Goal: Communication & Community: Participate in discussion

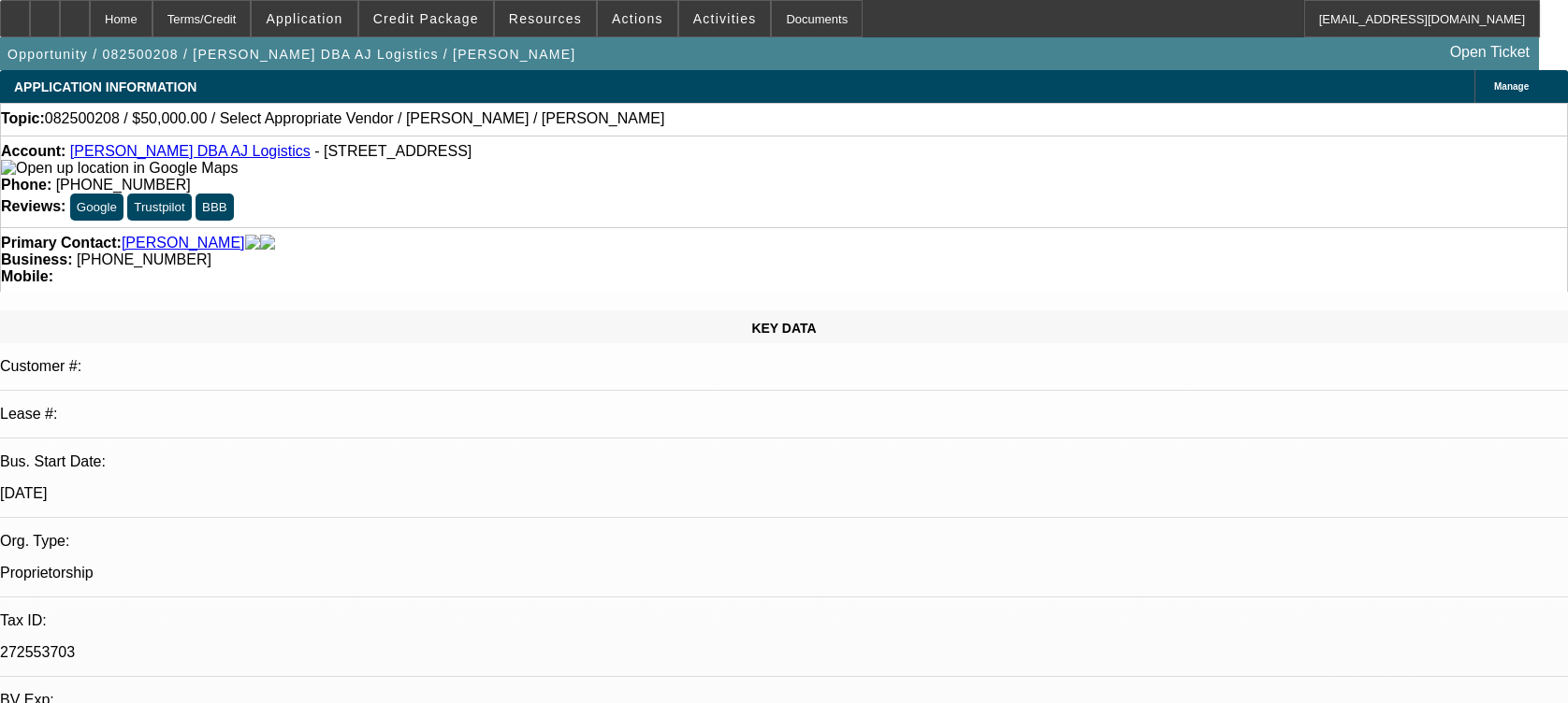
select select "0"
select select "2"
select select "0.1"
select select "4"
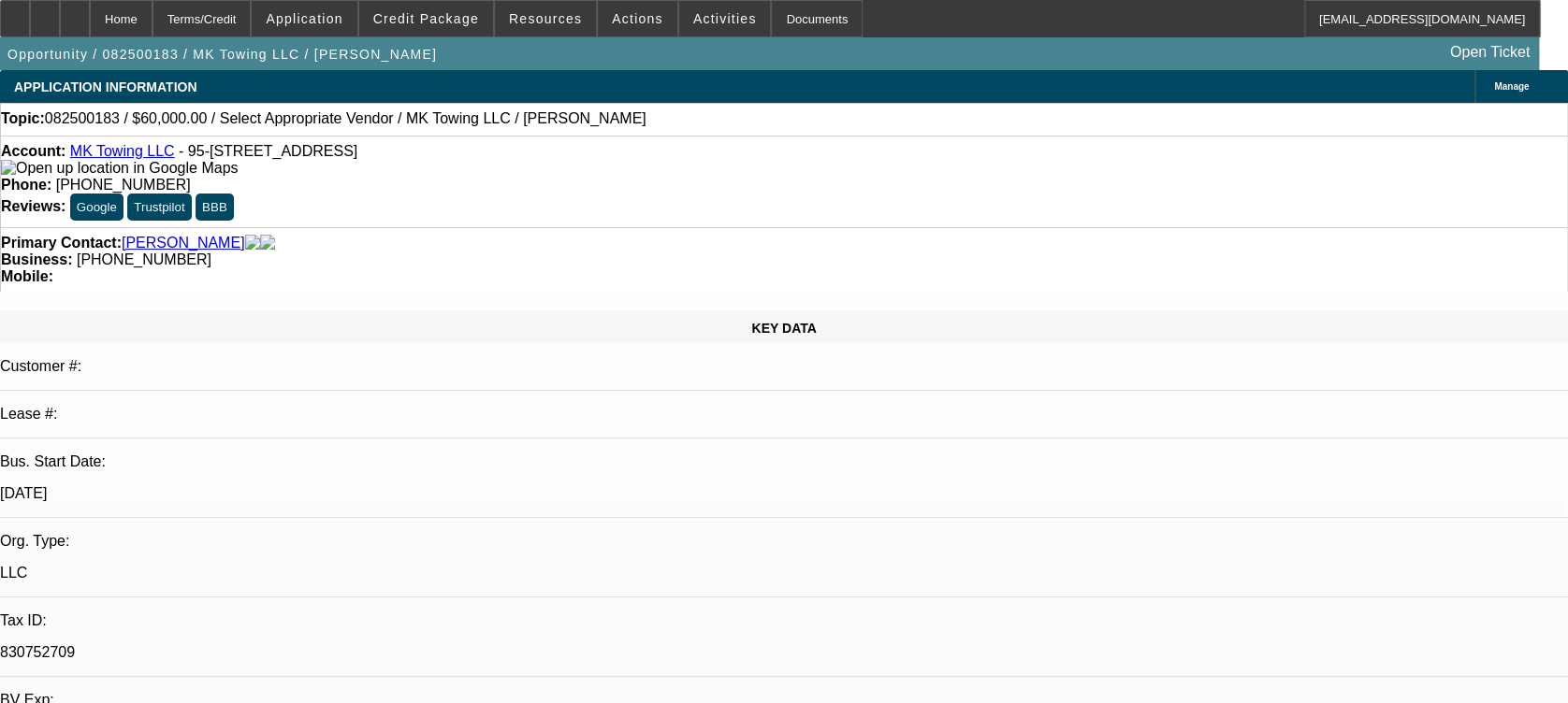
select select "0"
select select "2"
select select "0.1"
select select "1"
select select "2"
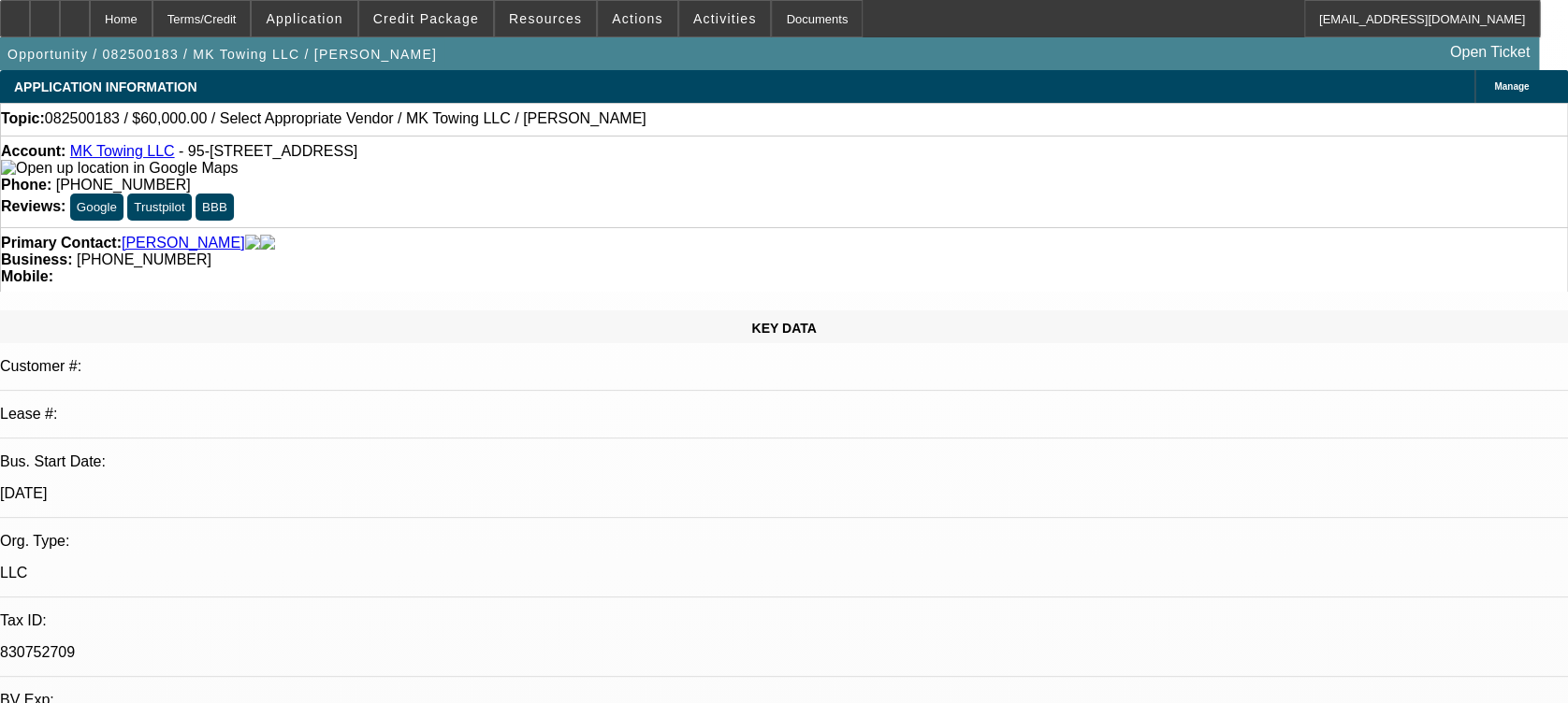
select select "4"
drag, startPoint x: 674, startPoint y: 146, endPoint x: 581, endPoint y: 161, distance: 94.2
click at [581, 177] on div "Phone: (808) 227-3354" at bounding box center [784, 185] width 1566 height 17
click at [191, 177] on span "(808) 227-3354" at bounding box center [122, 185] width 134 height 16
drag, startPoint x: 577, startPoint y: 152, endPoint x: 685, endPoint y: 170, distance: 109.5
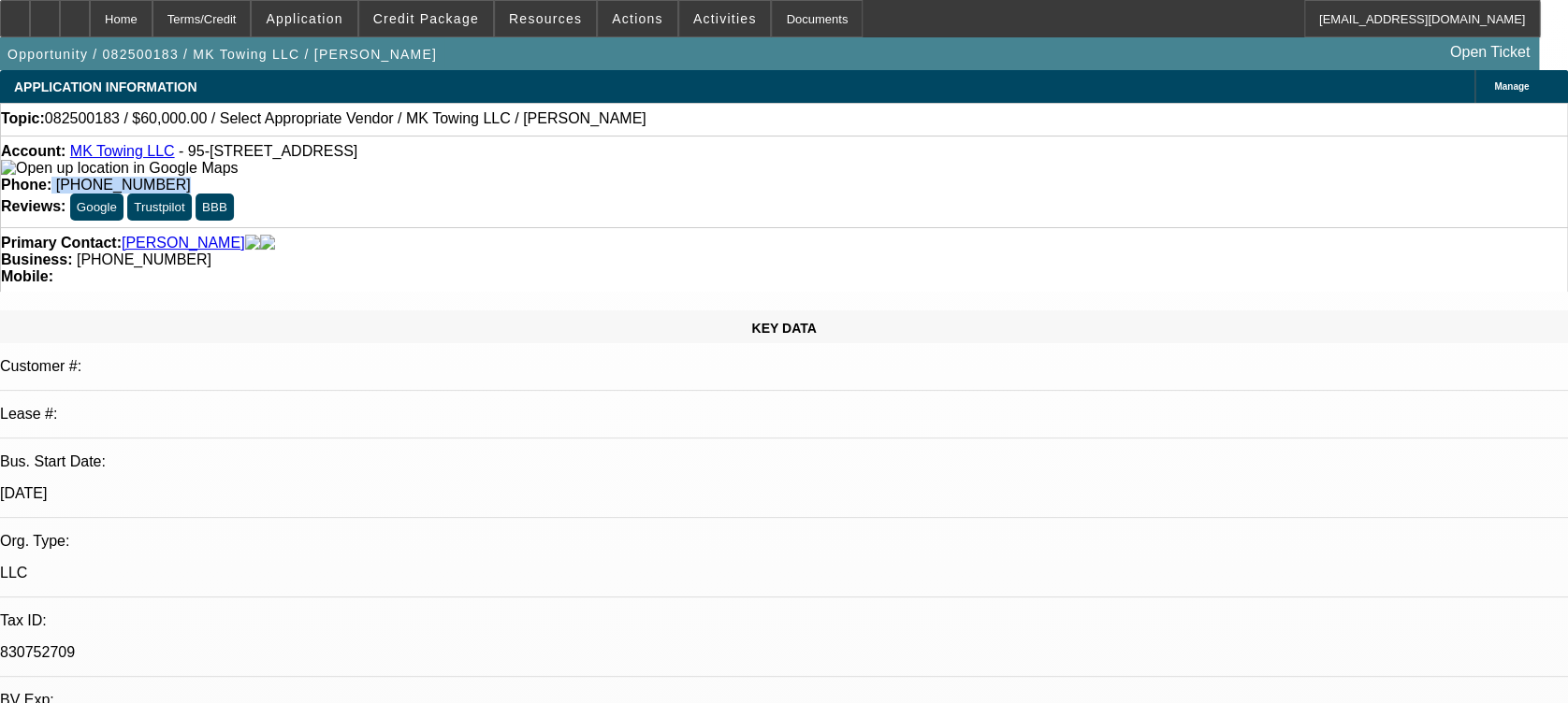
click at [685, 170] on div "Account: MK Towing LLC - 95-156 Waimakua Pl, Mililani, HI 96789 Phone: (808) 22…" at bounding box center [784, 181] width 1568 height 91
copy div "(808) 227-3354"
drag, startPoint x: 1250, startPoint y: 300, endPoint x: 1262, endPoint y: 318, distance: 21.6
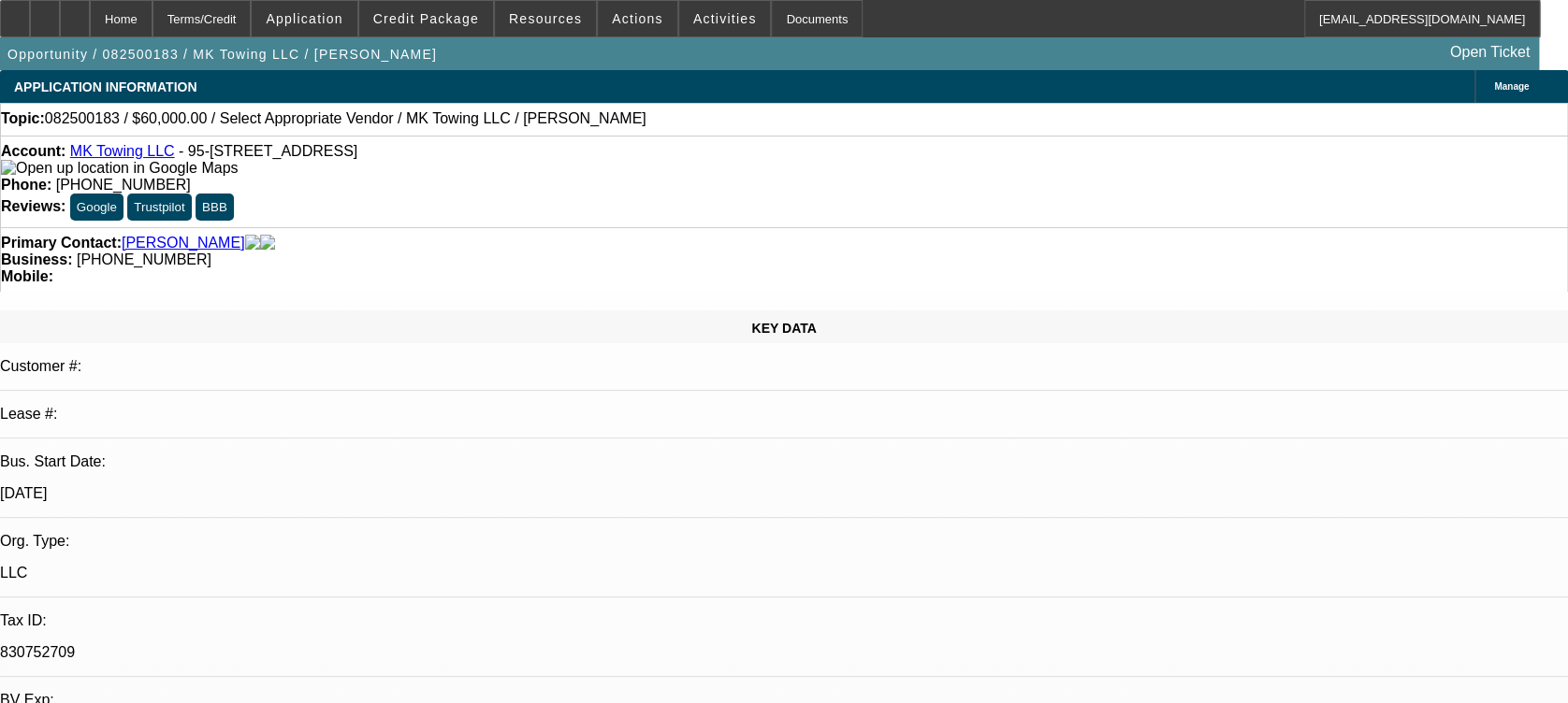
radio input "true"
type textarea "said his girl is going to get the info over soon. trucks about 40k (needs shipp…"
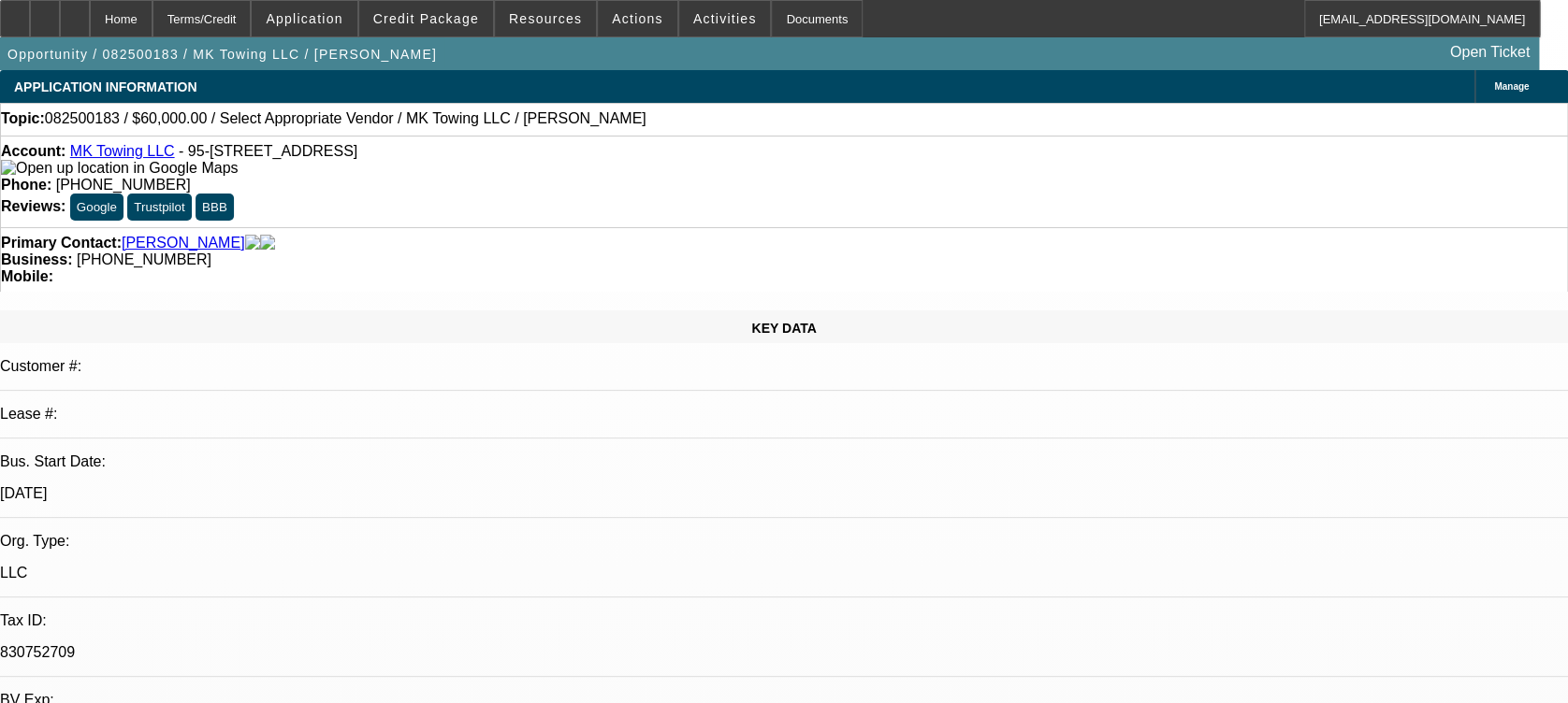
radio input "true"
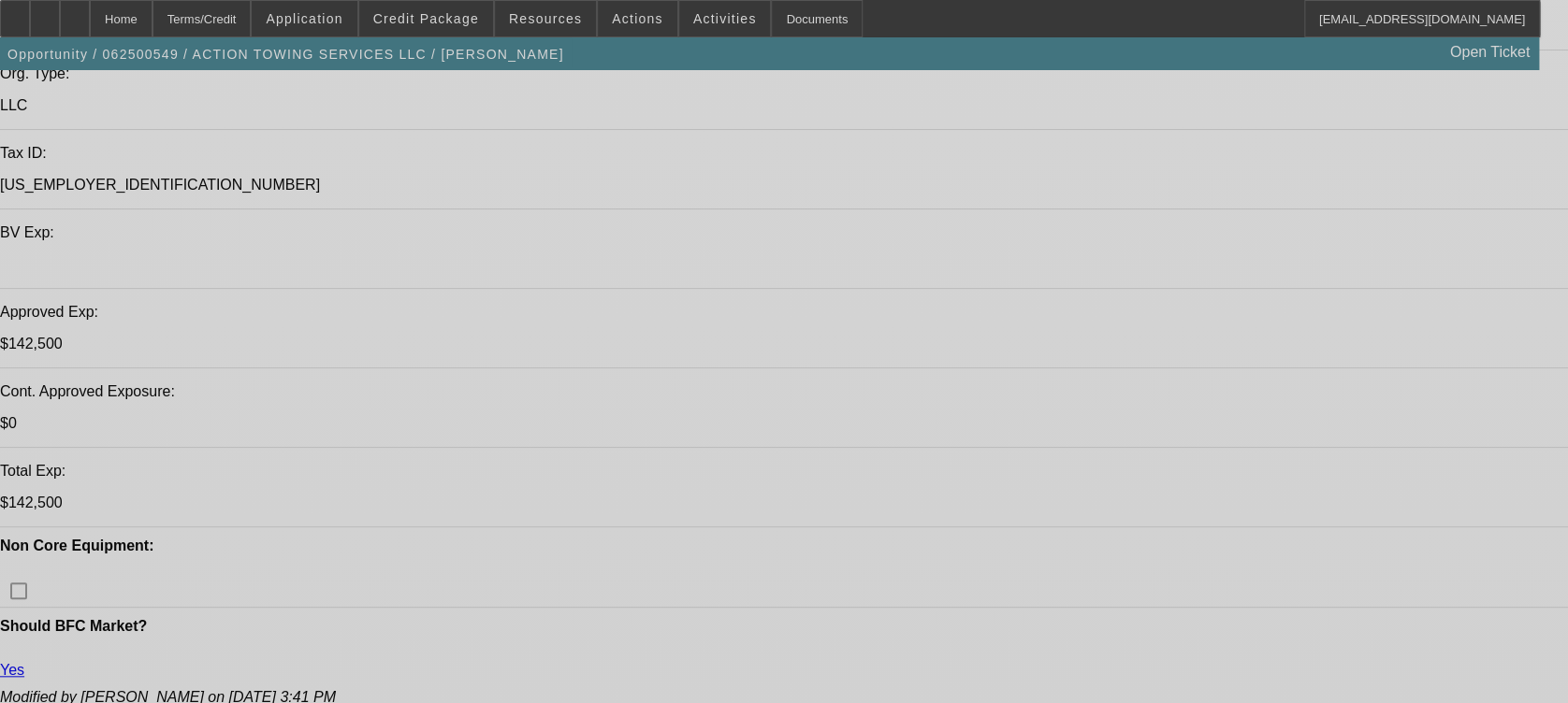
select select "0"
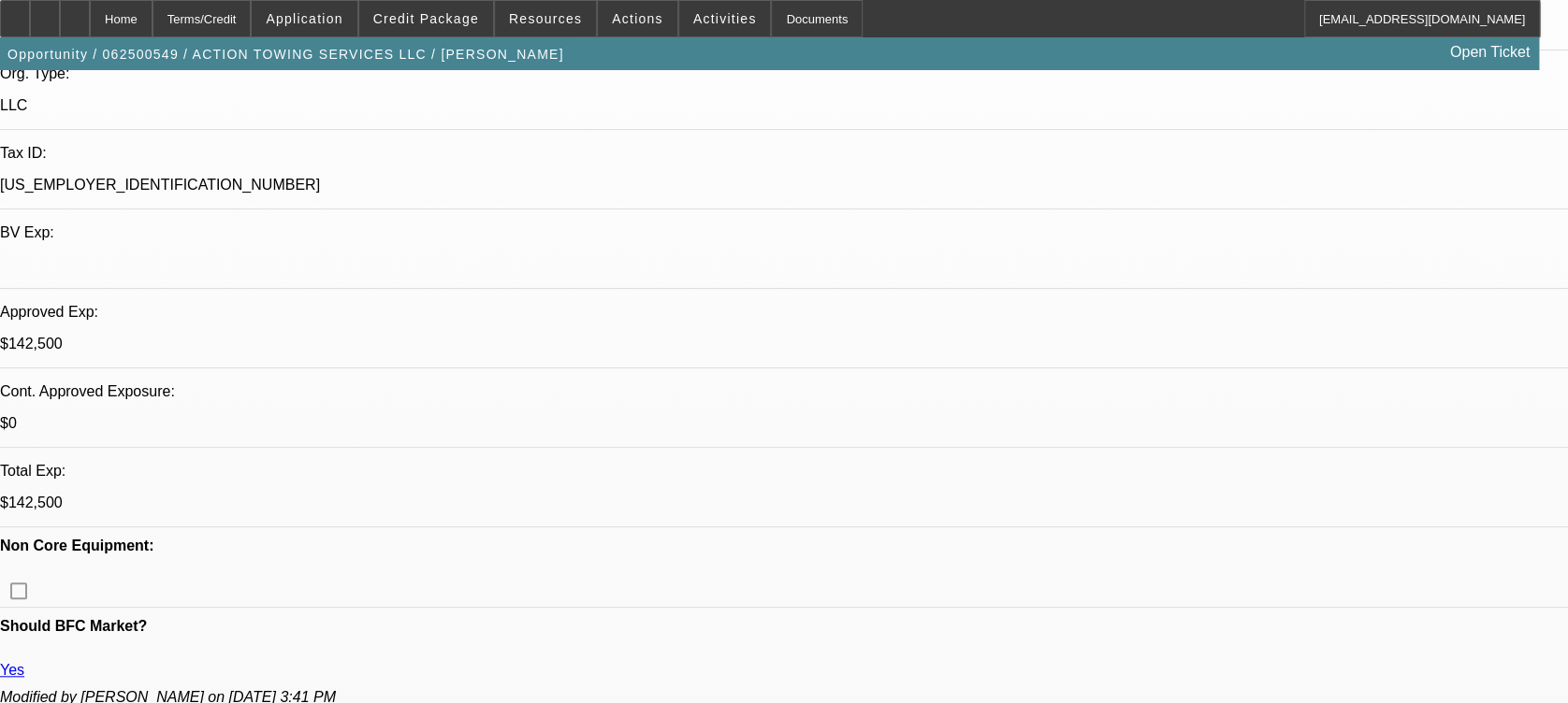
select select "2"
select select "0.1"
select select "0"
select select "0.1"
select select "0"
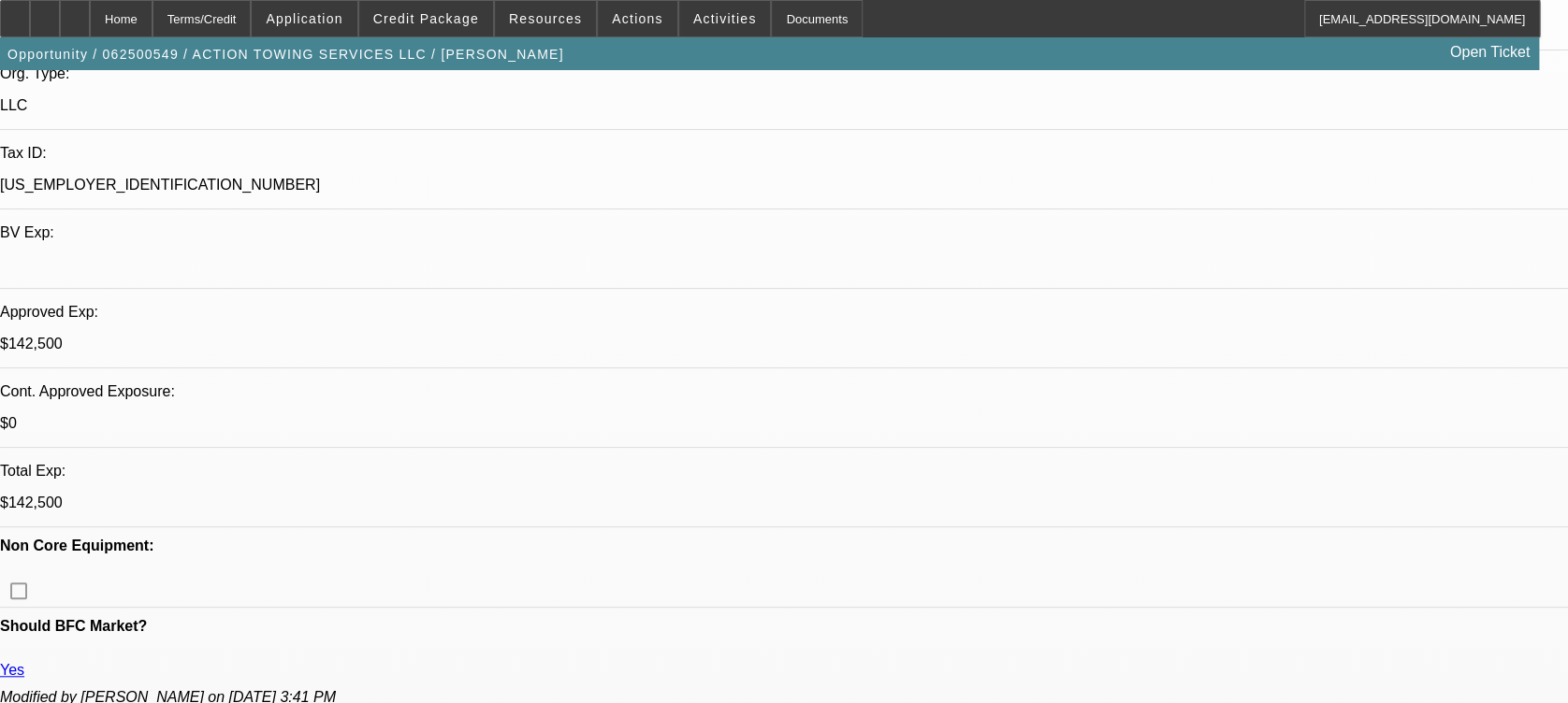
select select "0"
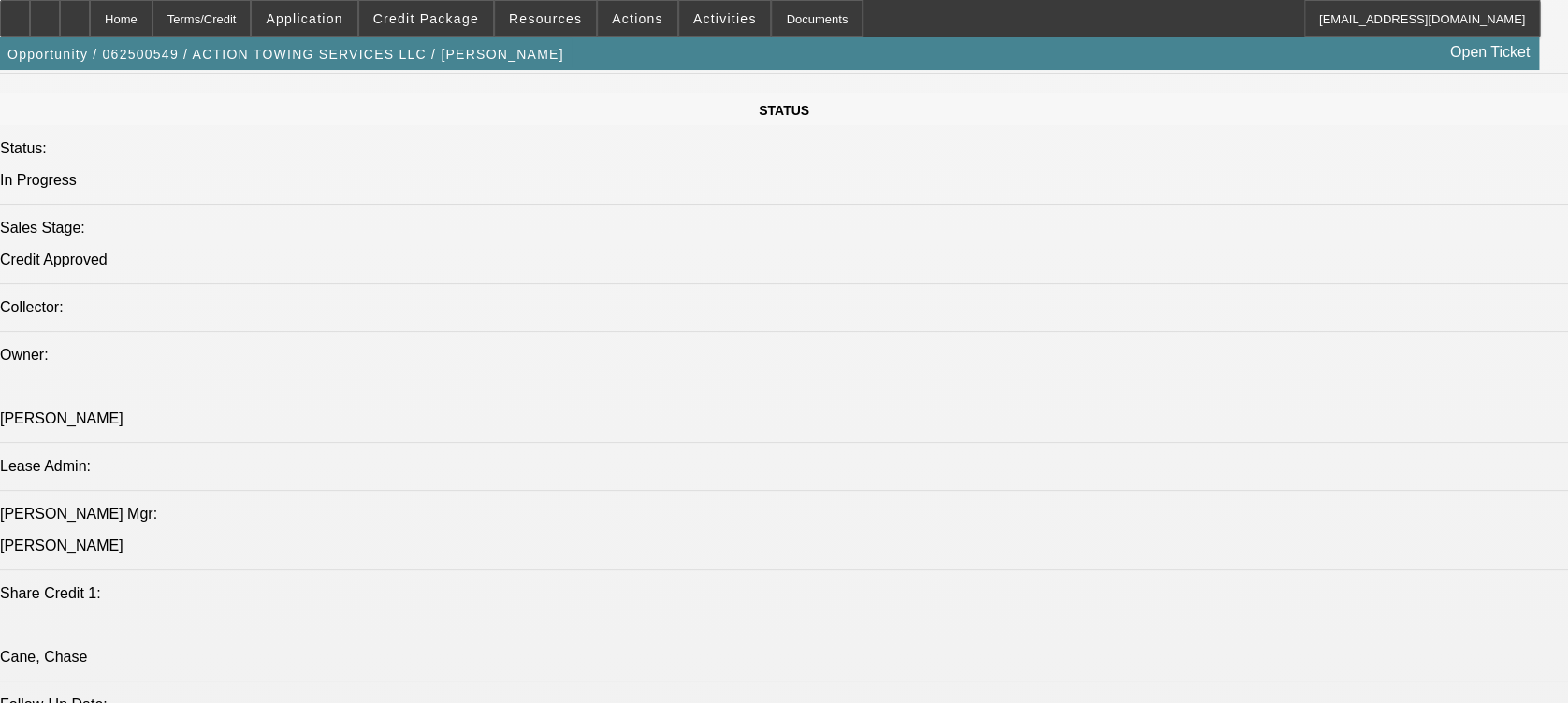
select select "1"
select select "2"
select select "4"
select select "1"
select select "2"
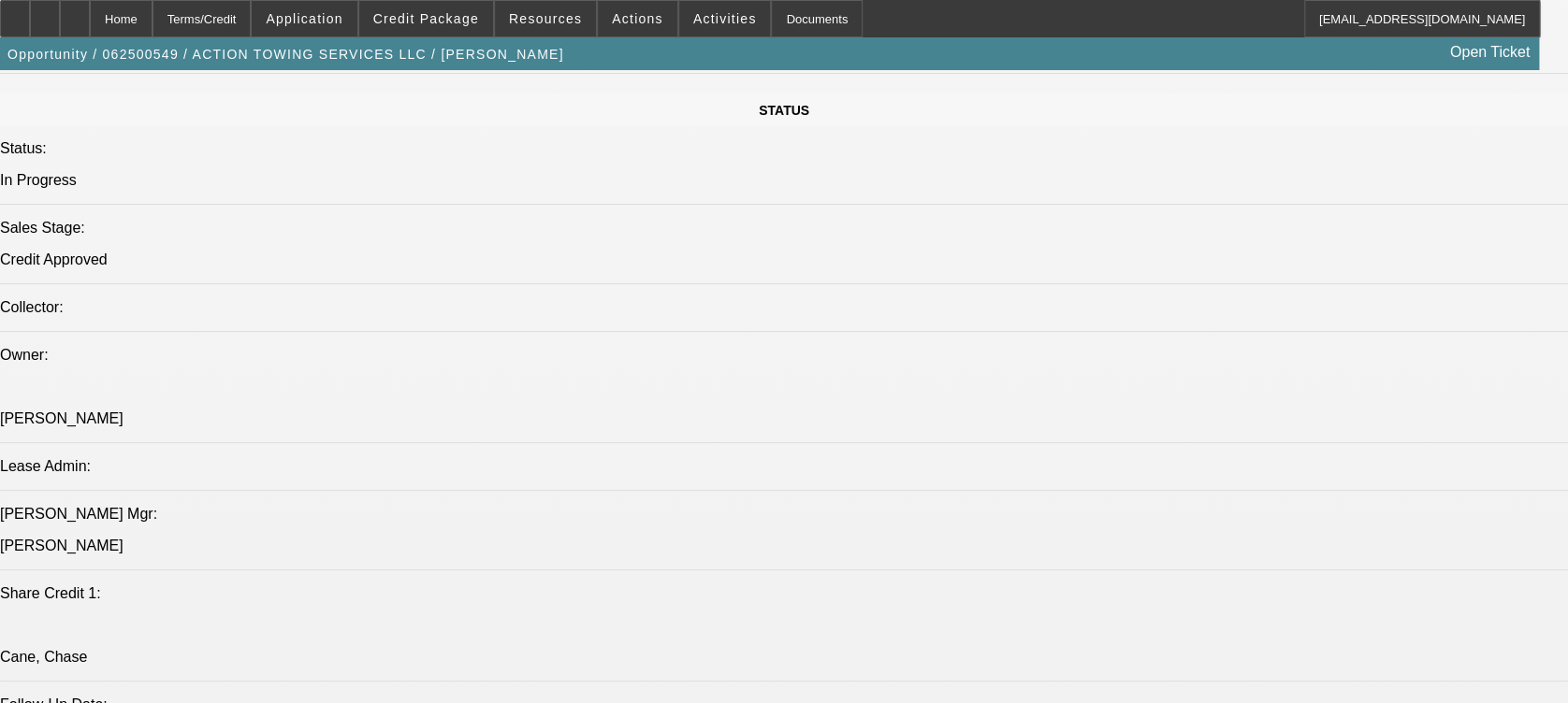
select select "4"
select select "1"
select select "2"
select select "6"
select select "1"
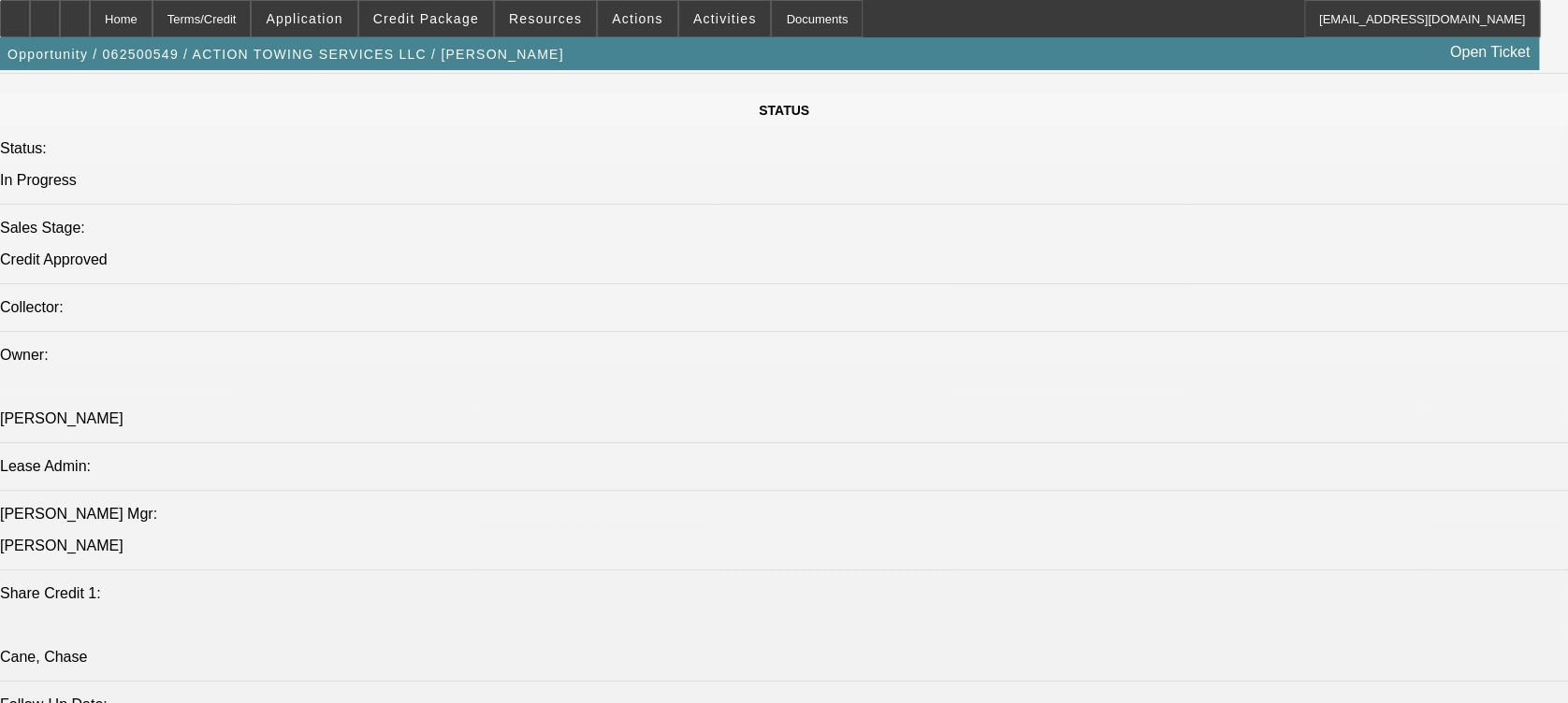
select select "1"
select select "6"
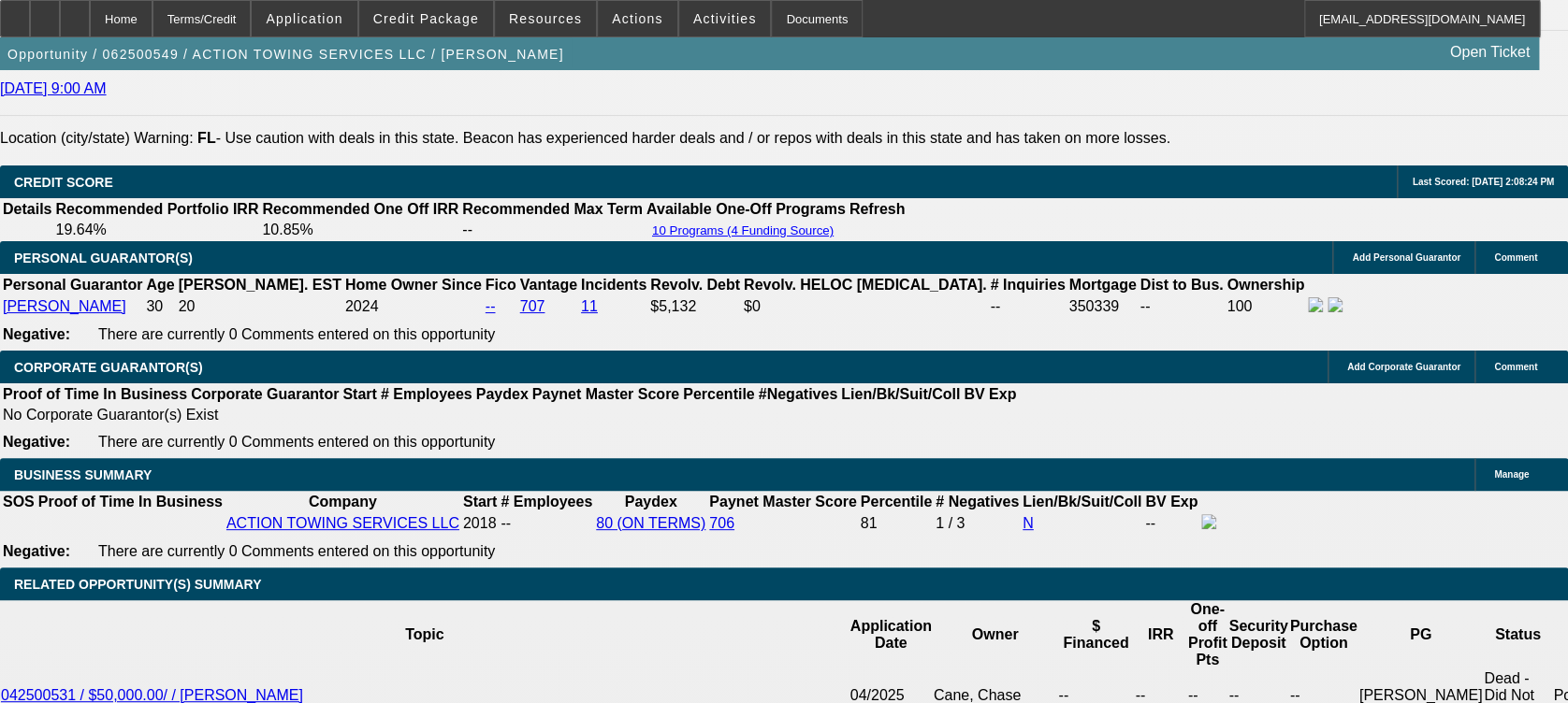
scroll to position [2678, 0]
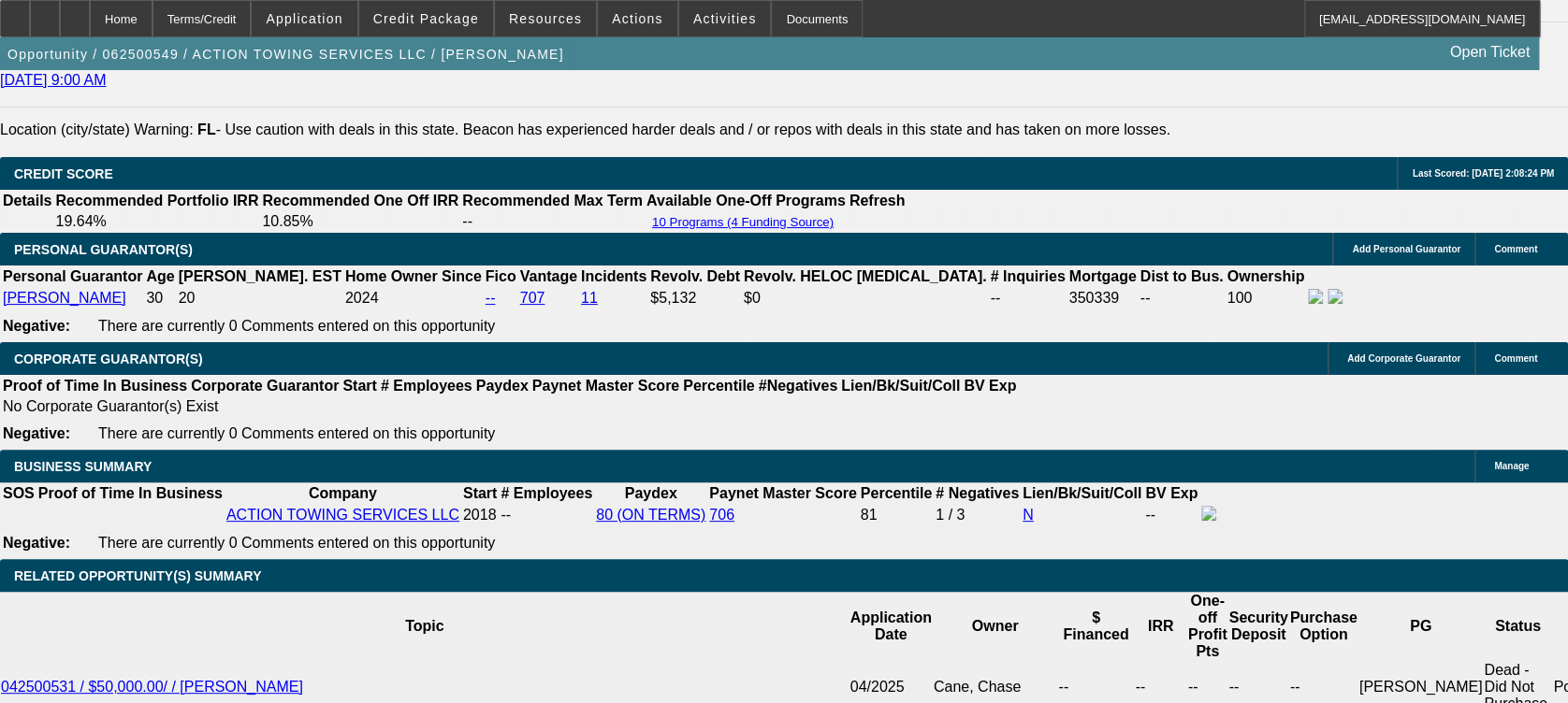
select select "0"
select select "2"
select select "0.15"
select select "16"
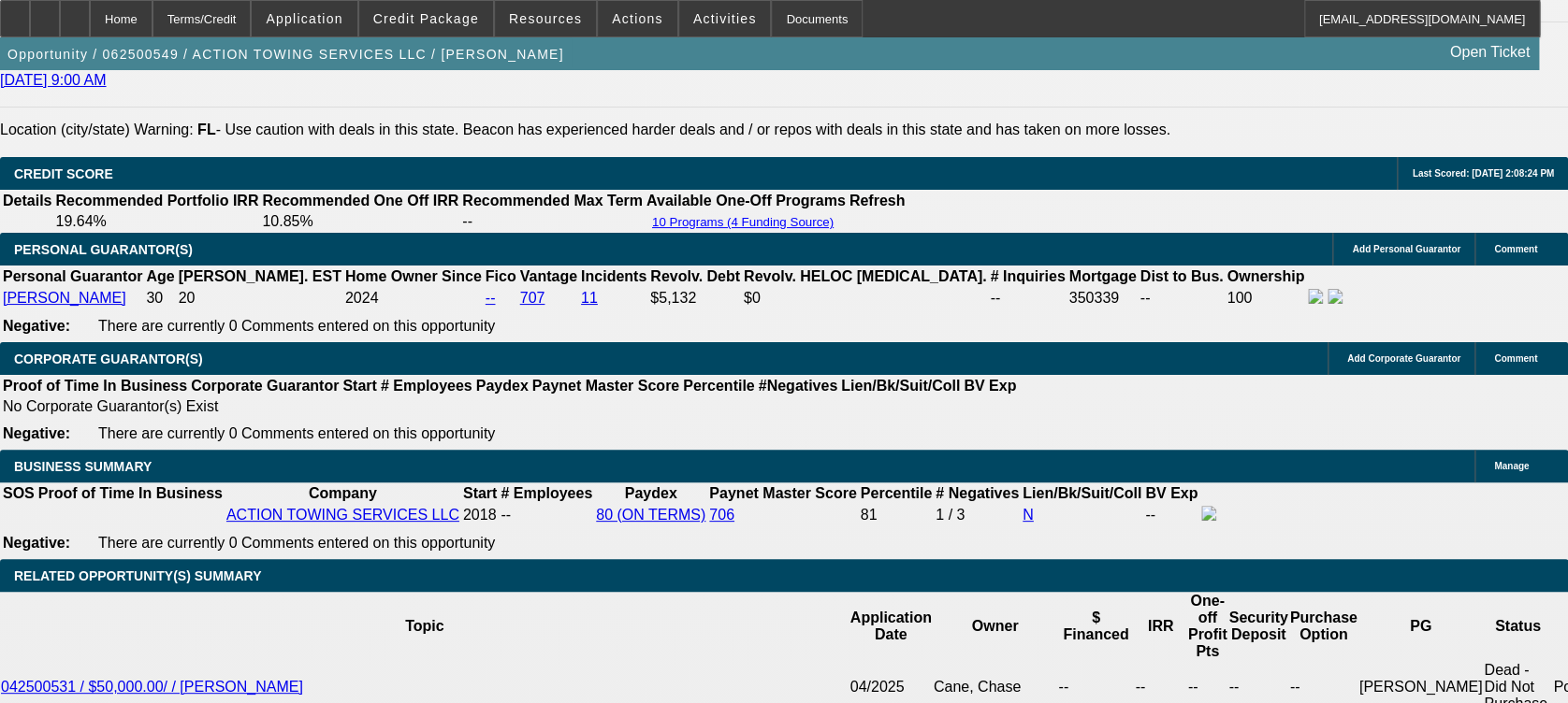
select select "0"
select select "2"
select select "0"
select select "6"
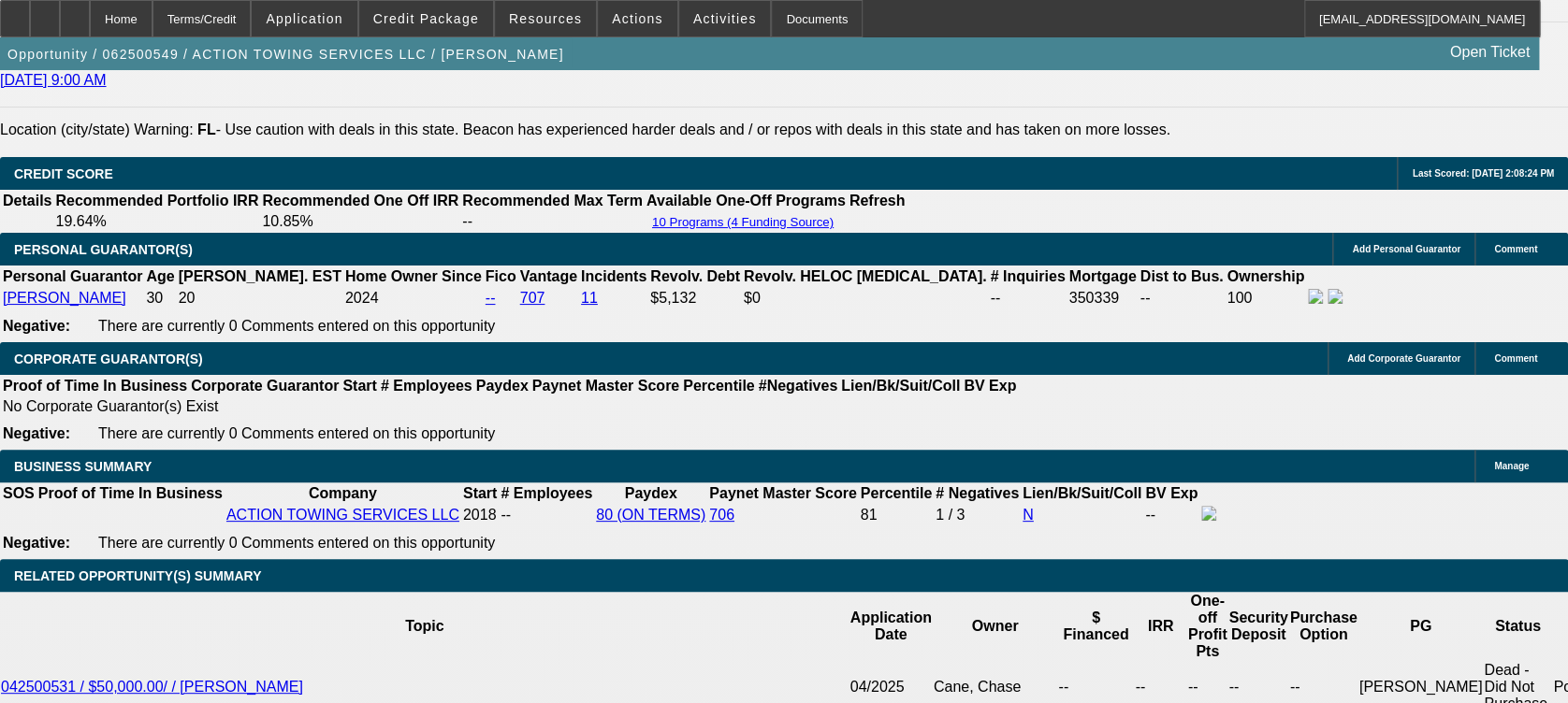
select select "0"
select select "6"
select select "0"
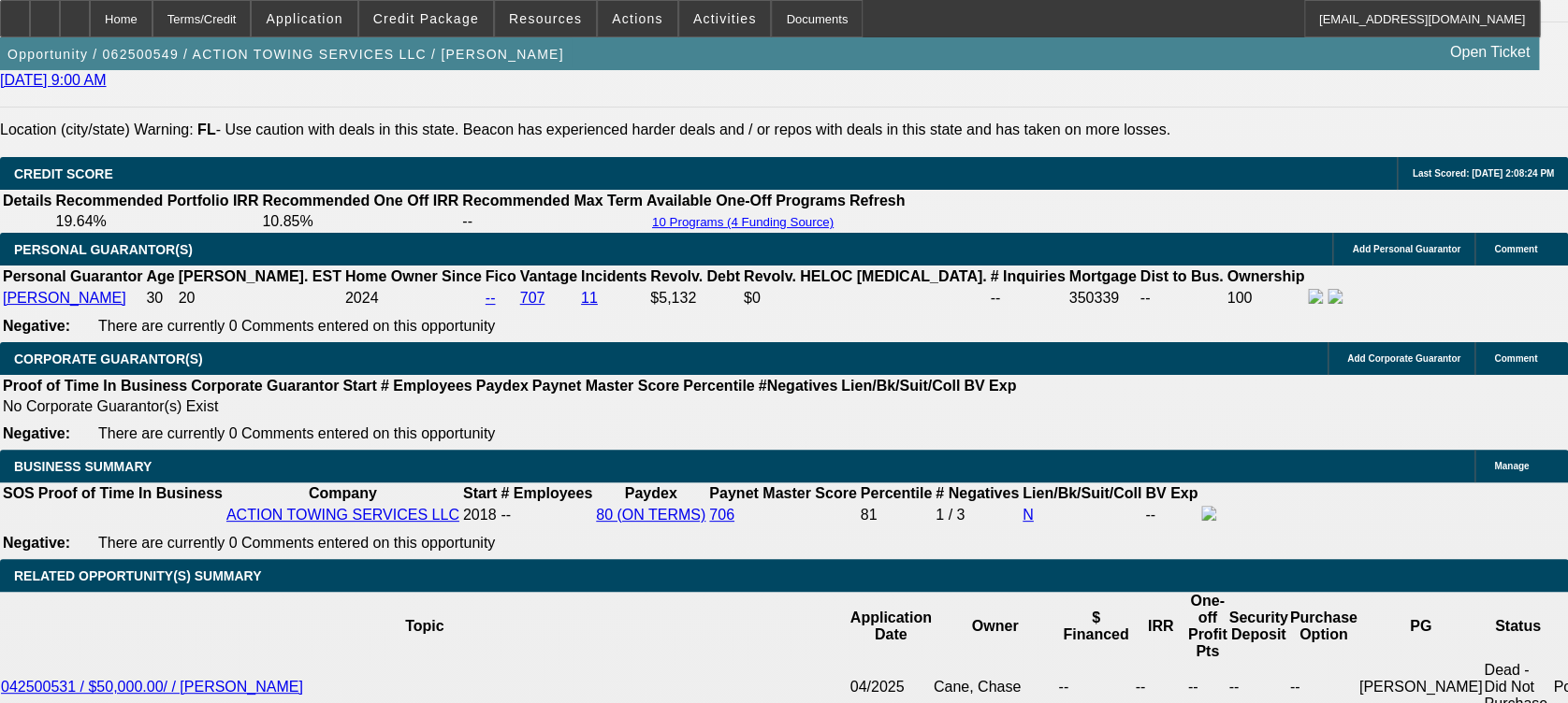
select select "0"
select select "2"
select select "0.15"
select select "16"
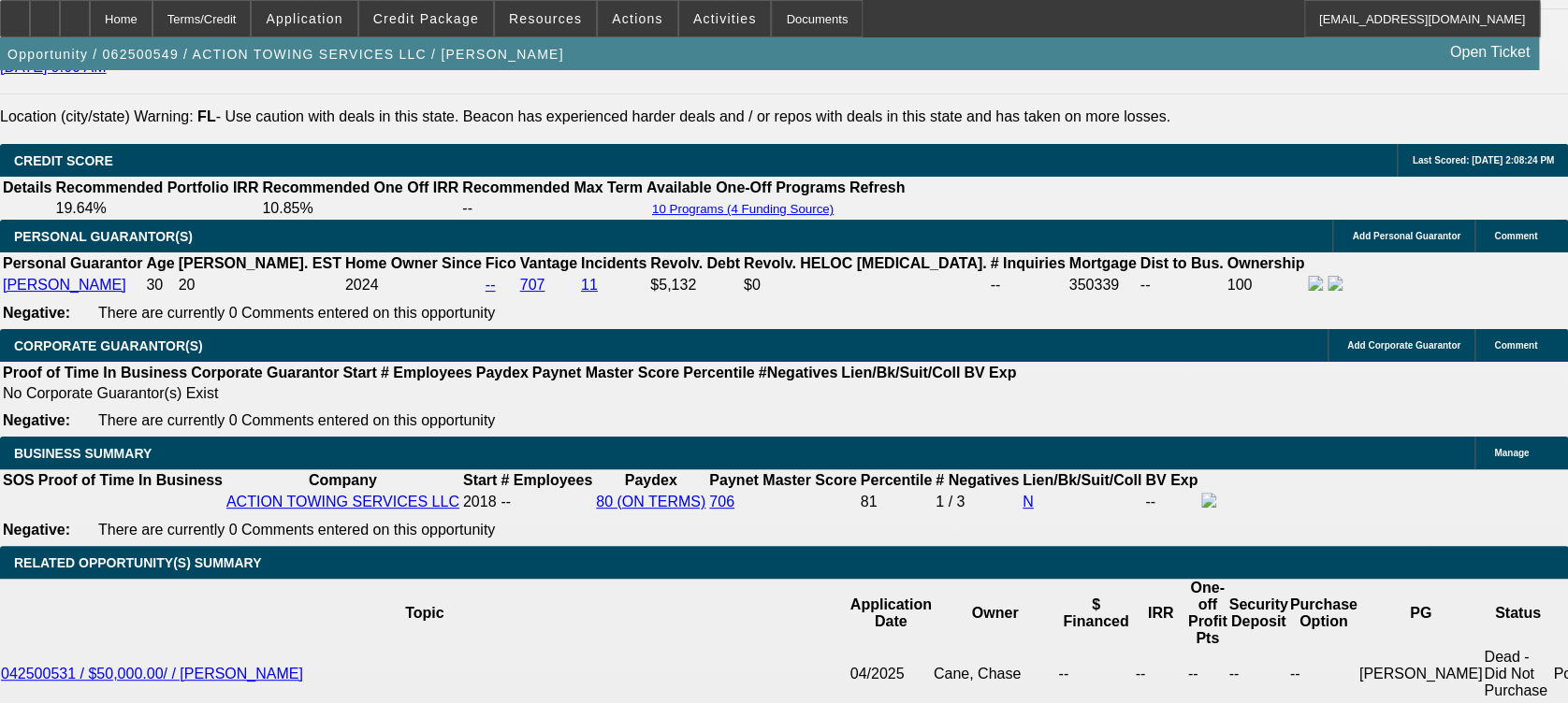
scroll to position [2612, 0]
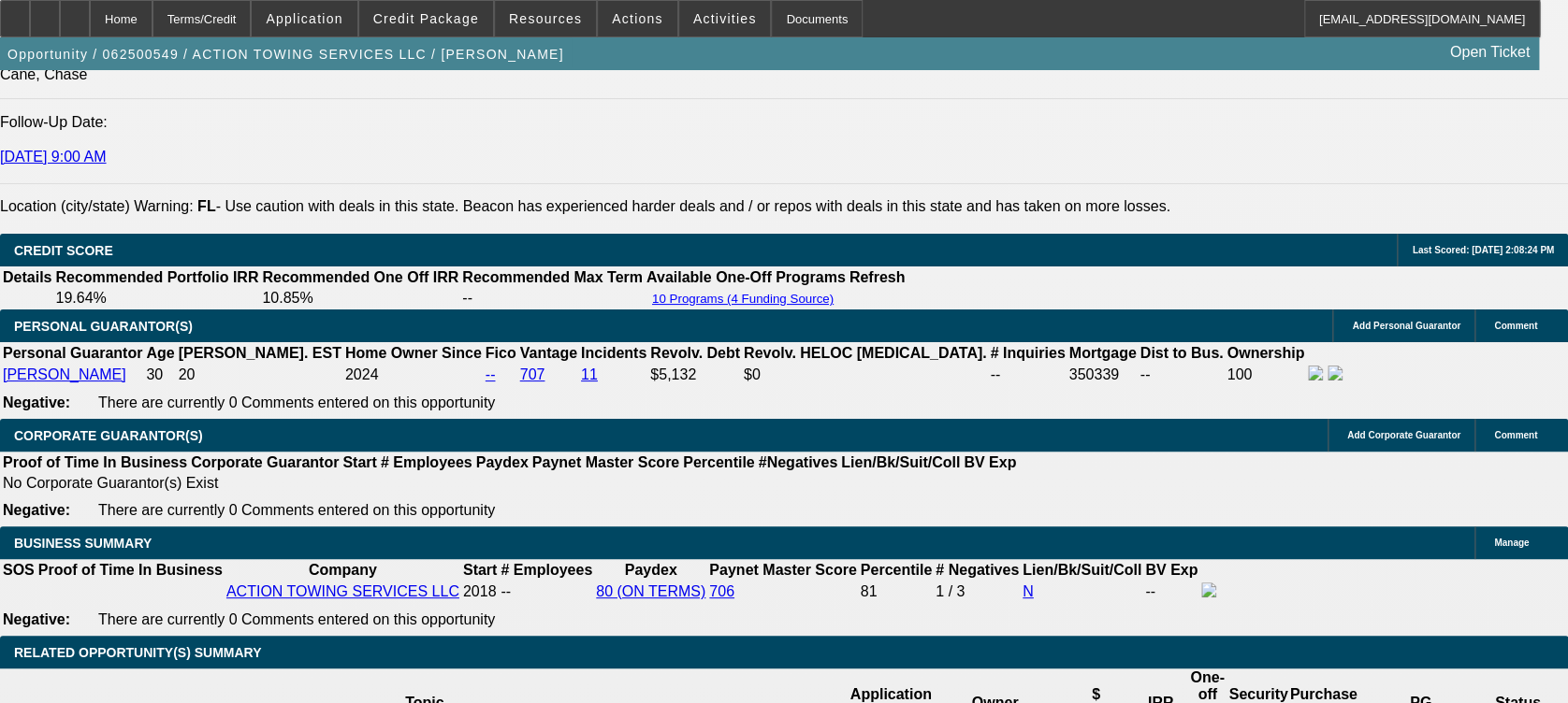
select select "0"
select select "2"
select select "0.1"
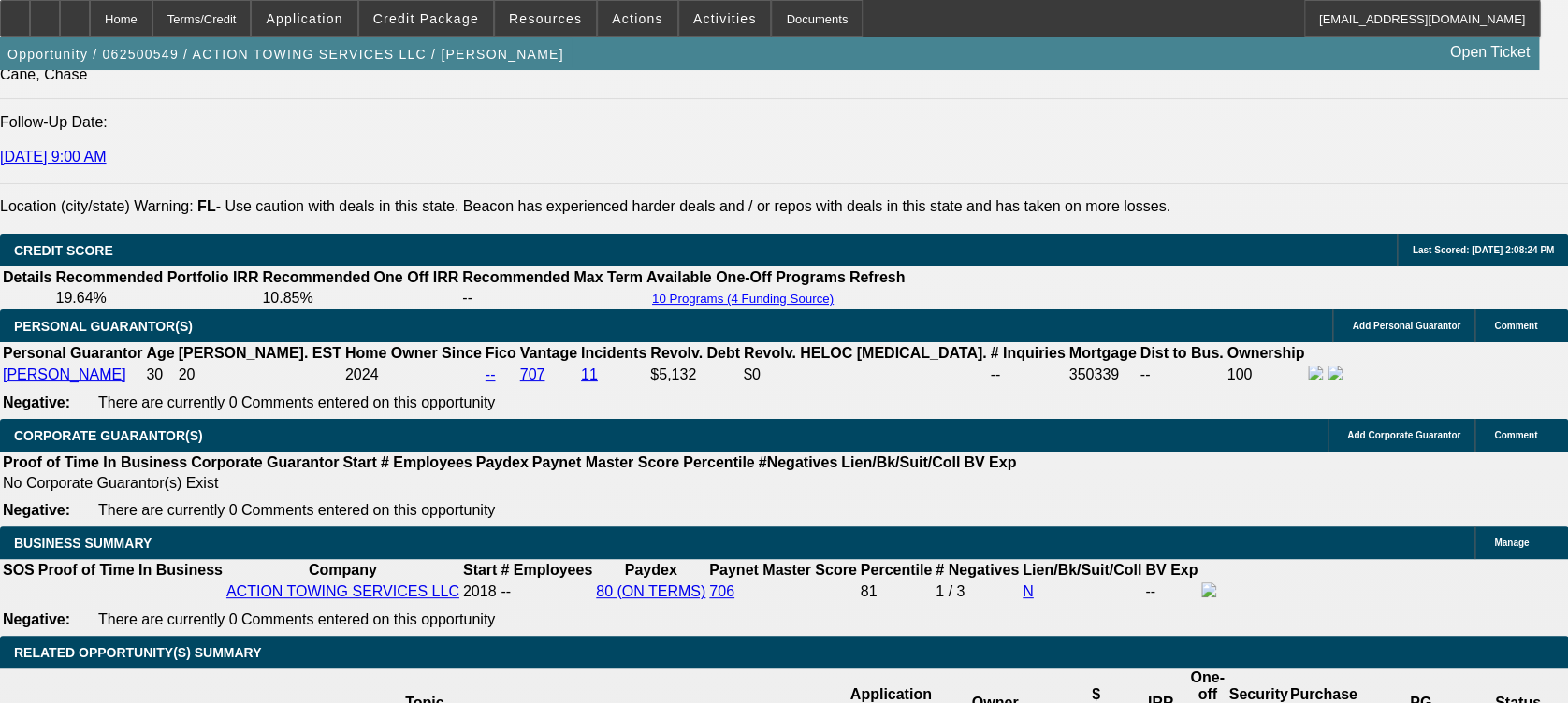
select select "4"
select select "0"
select select "2"
select select "0.1"
select select "4"
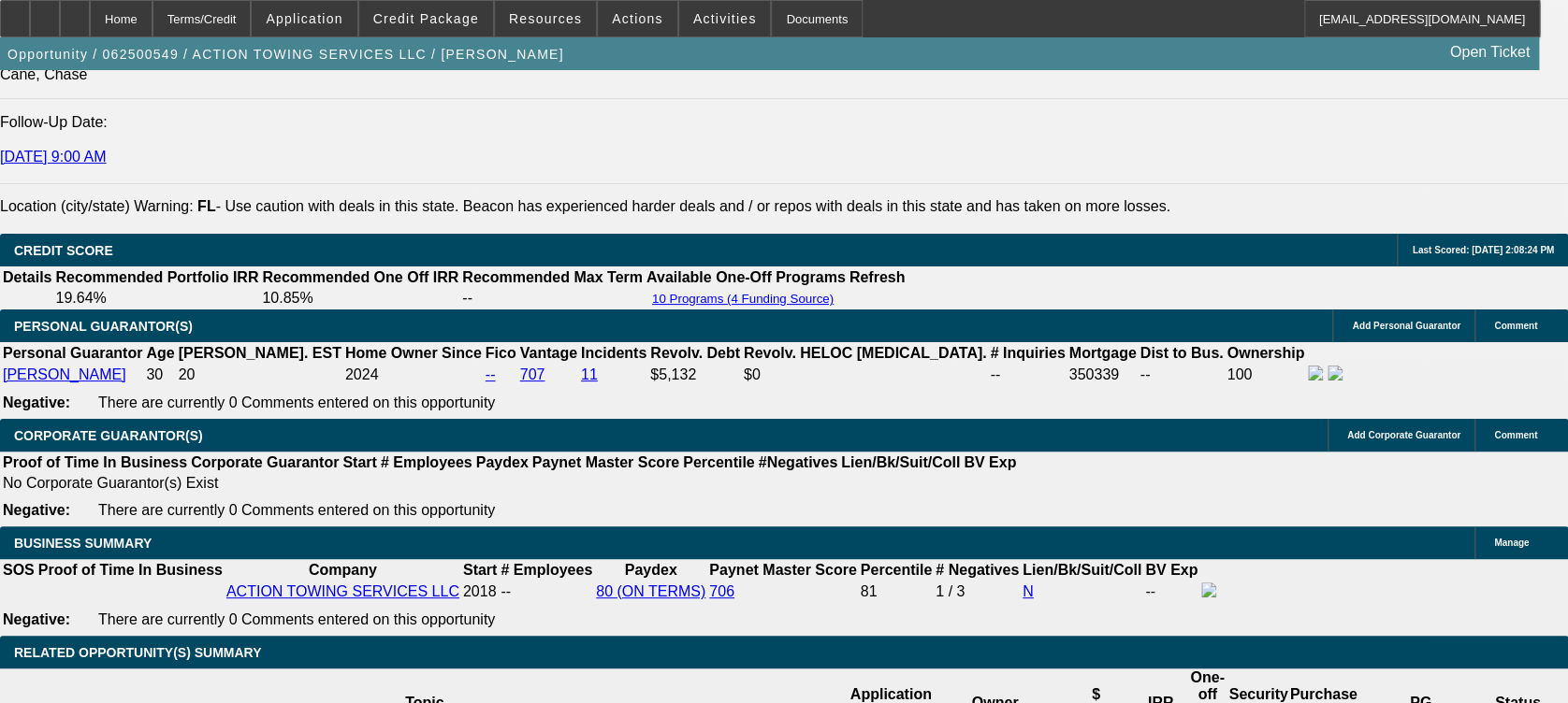
select select "0"
select select "2"
select select "0"
select select "6"
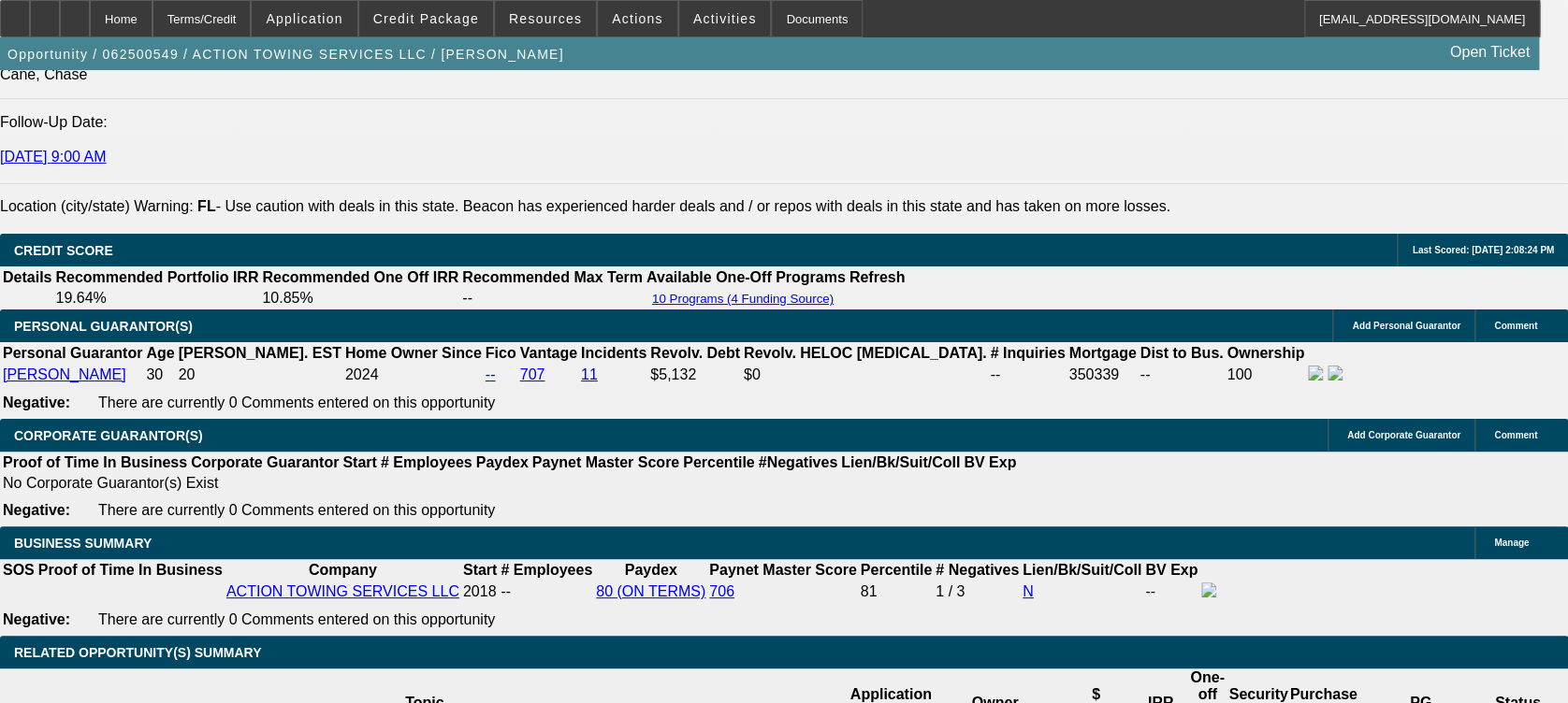
select select "0"
select select "6"
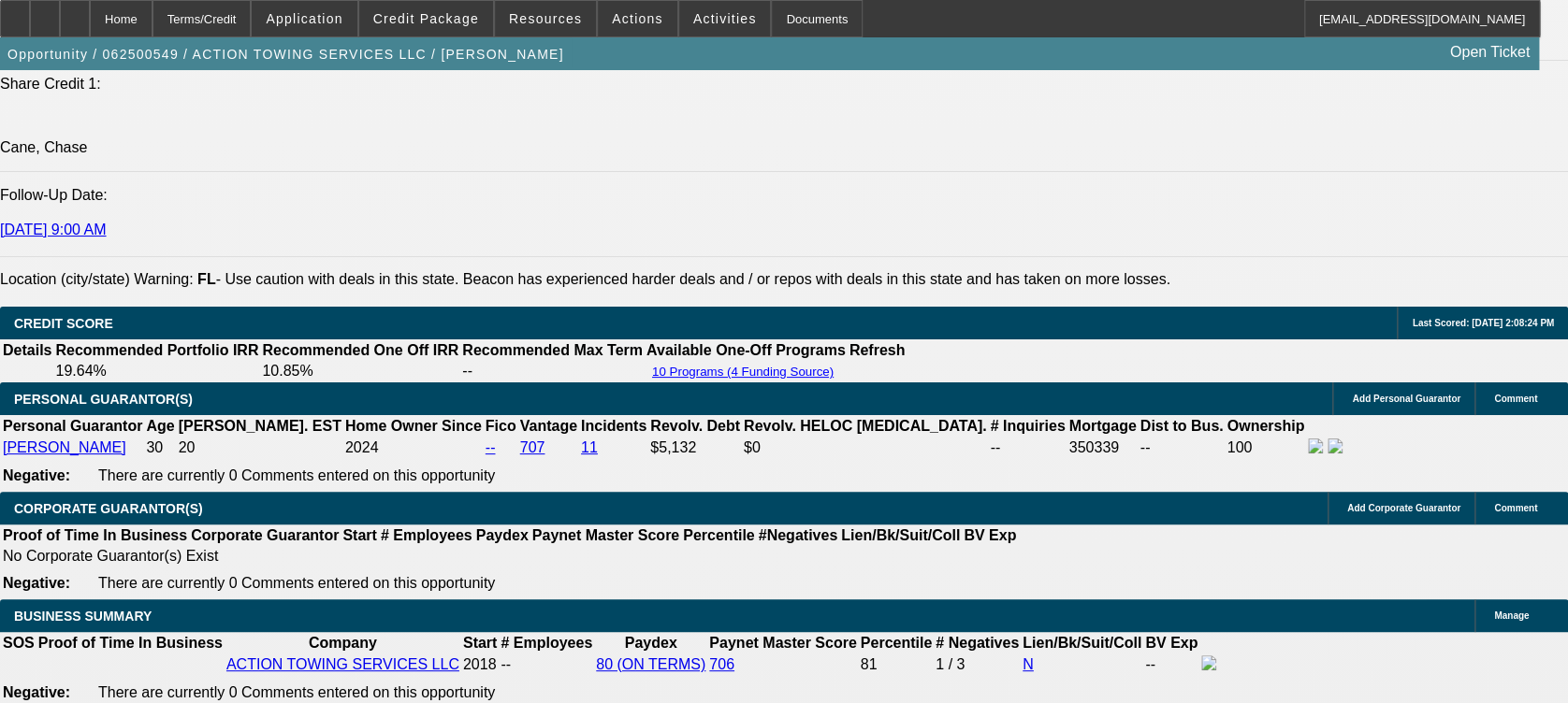
scroll to position [2548, 0]
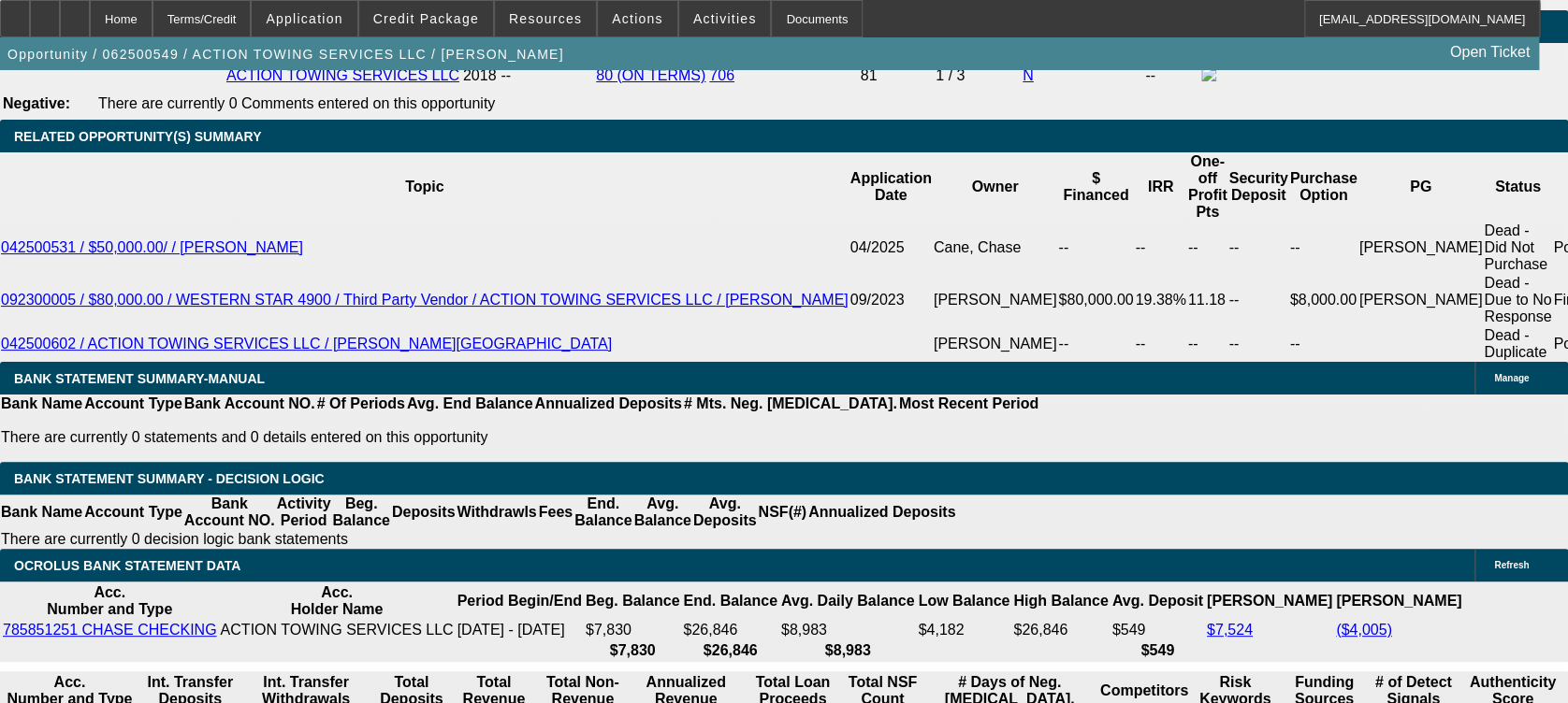
scroll to position [181, 0]
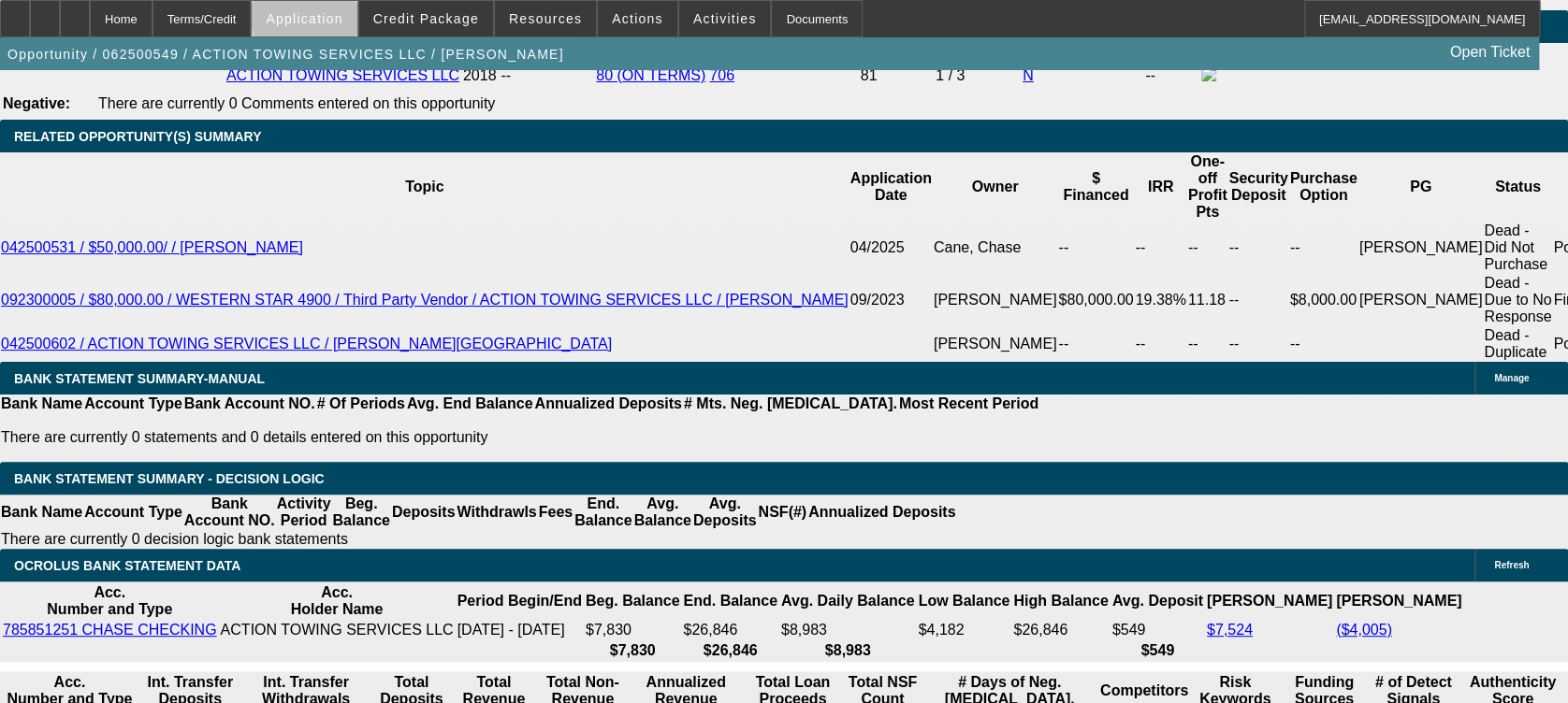
click at [342, 11] on span "Application" at bounding box center [303, 18] width 77 height 15
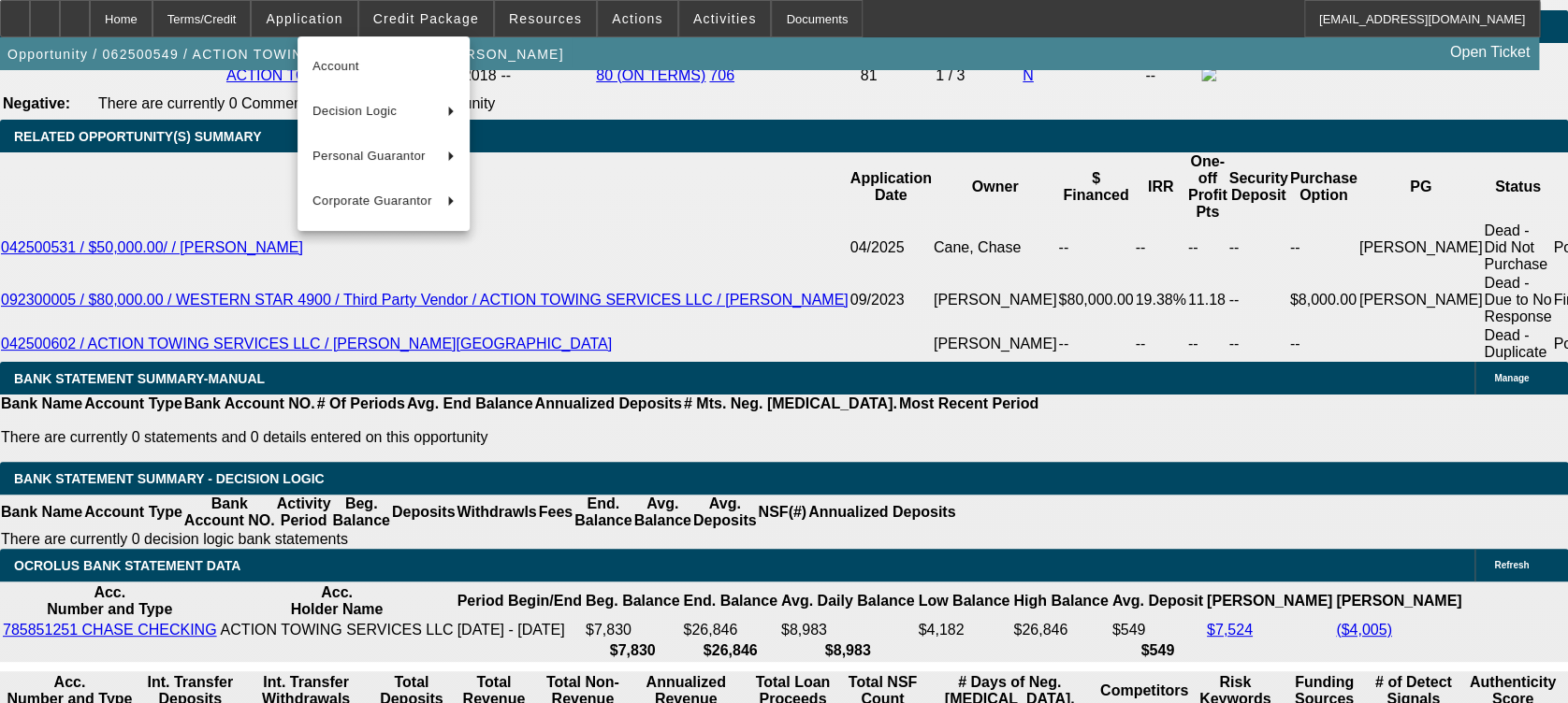
click at [433, 16] on div at bounding box center [784, 351] width 1568 height 703
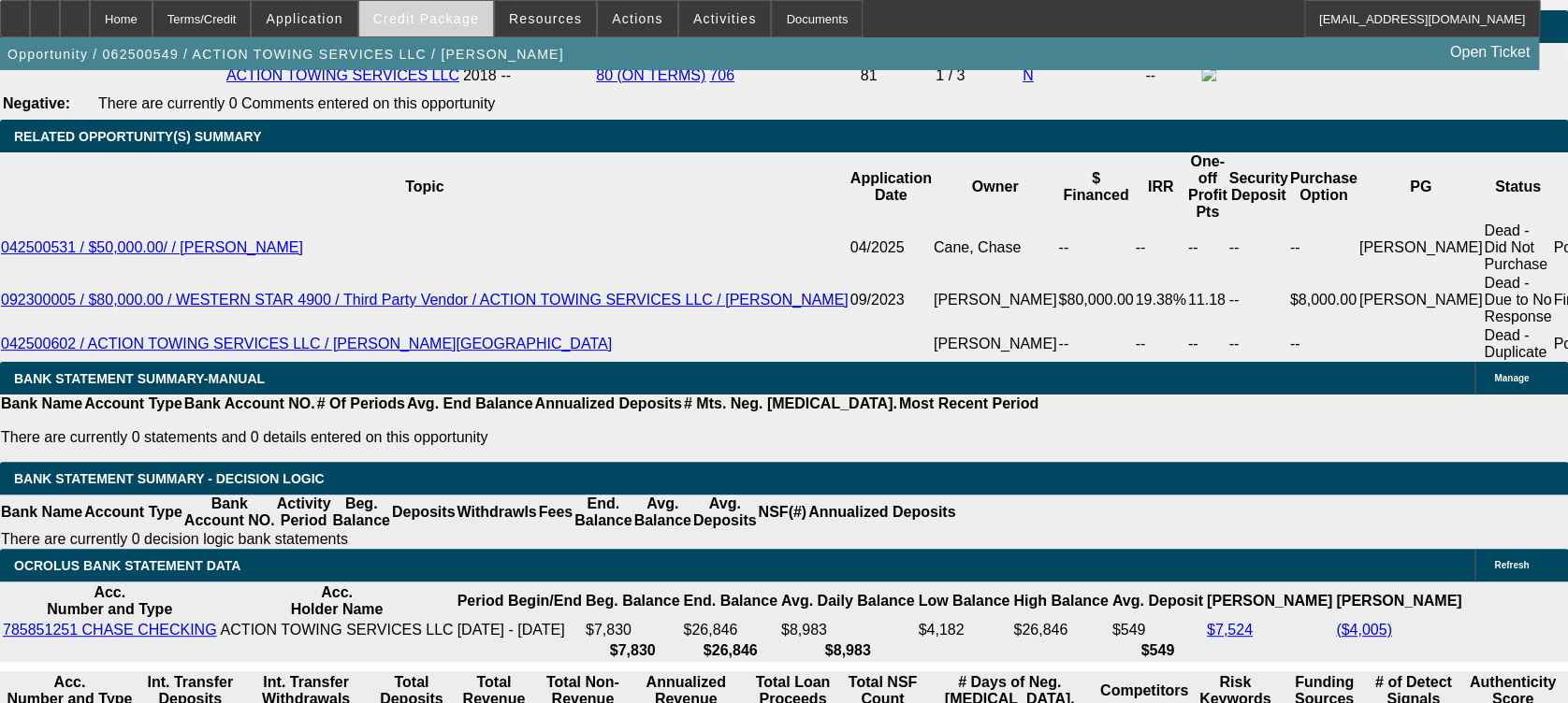
click at [438, 15] on span "Credit Package" at bounding box center [426, 18] width 105 height 15
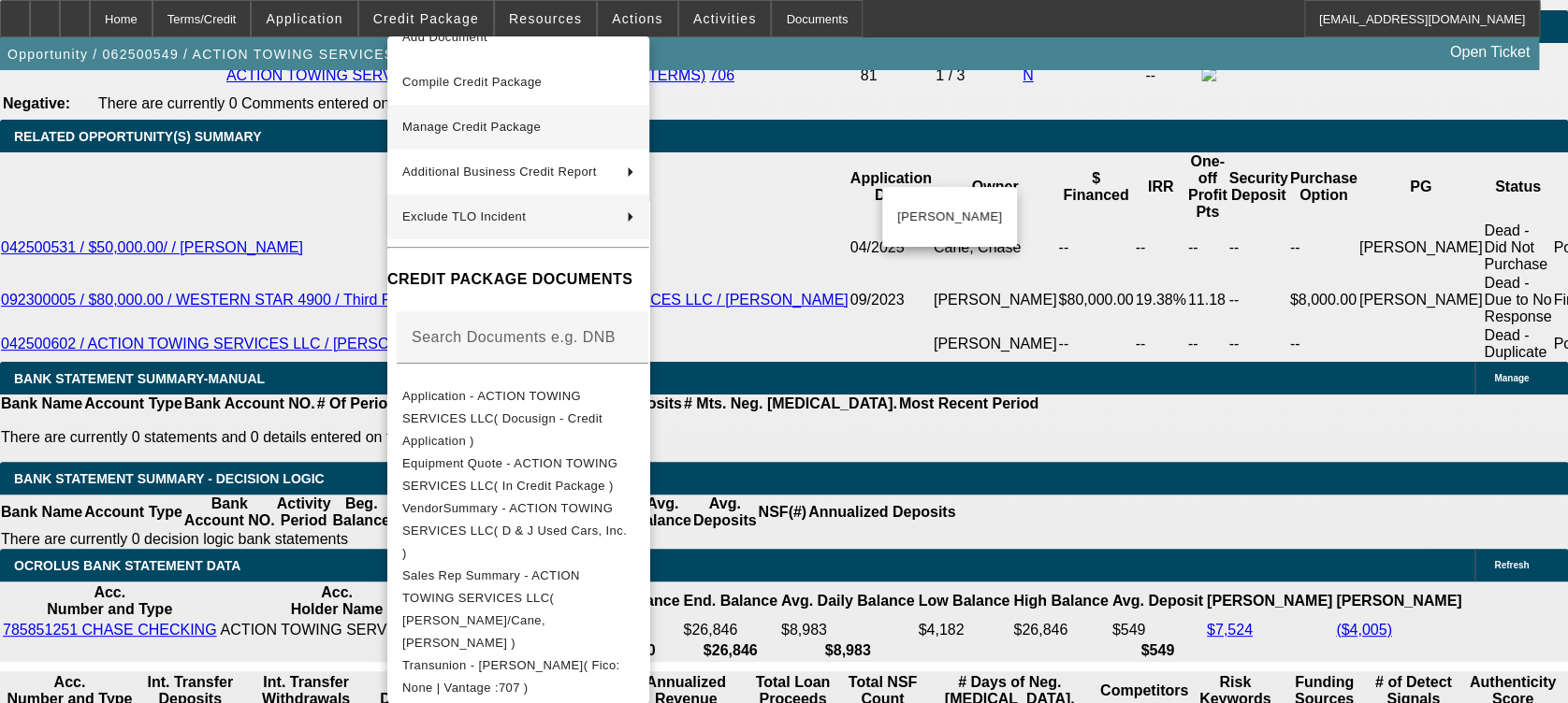
scroll to position [0, 0]
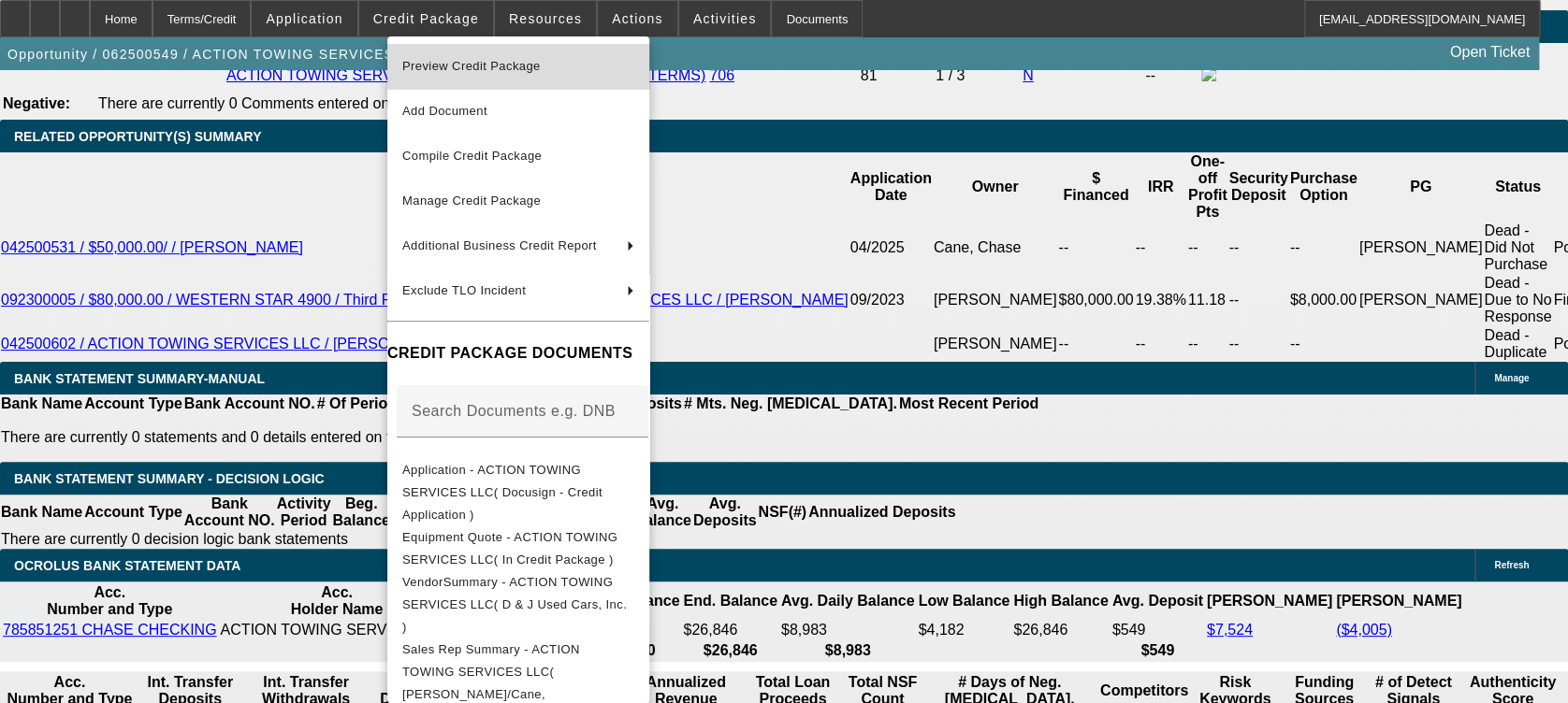
click at [547, 69] on span "Preview Credit Package" at bounding box center [517, 66] width 232 height 23
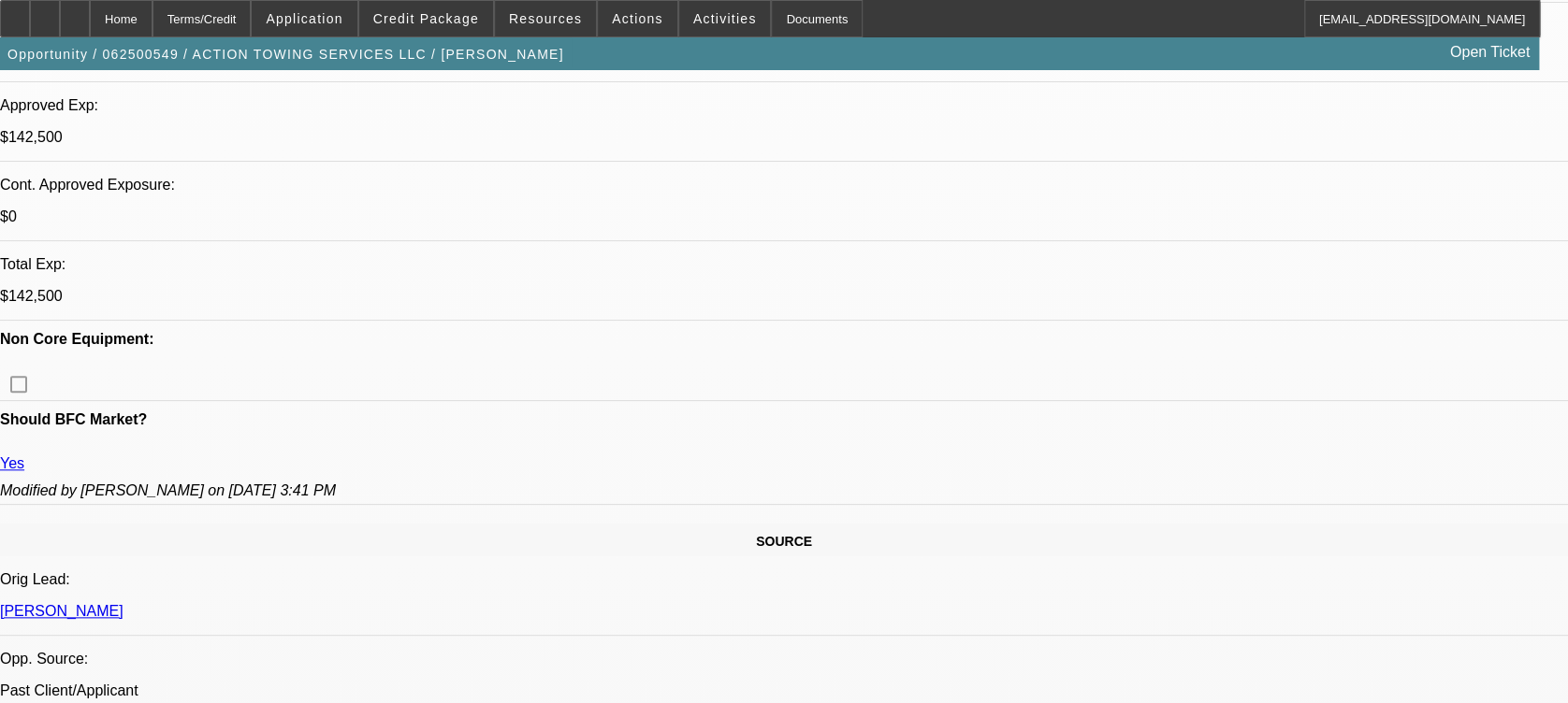
scroll to position [678, 0]
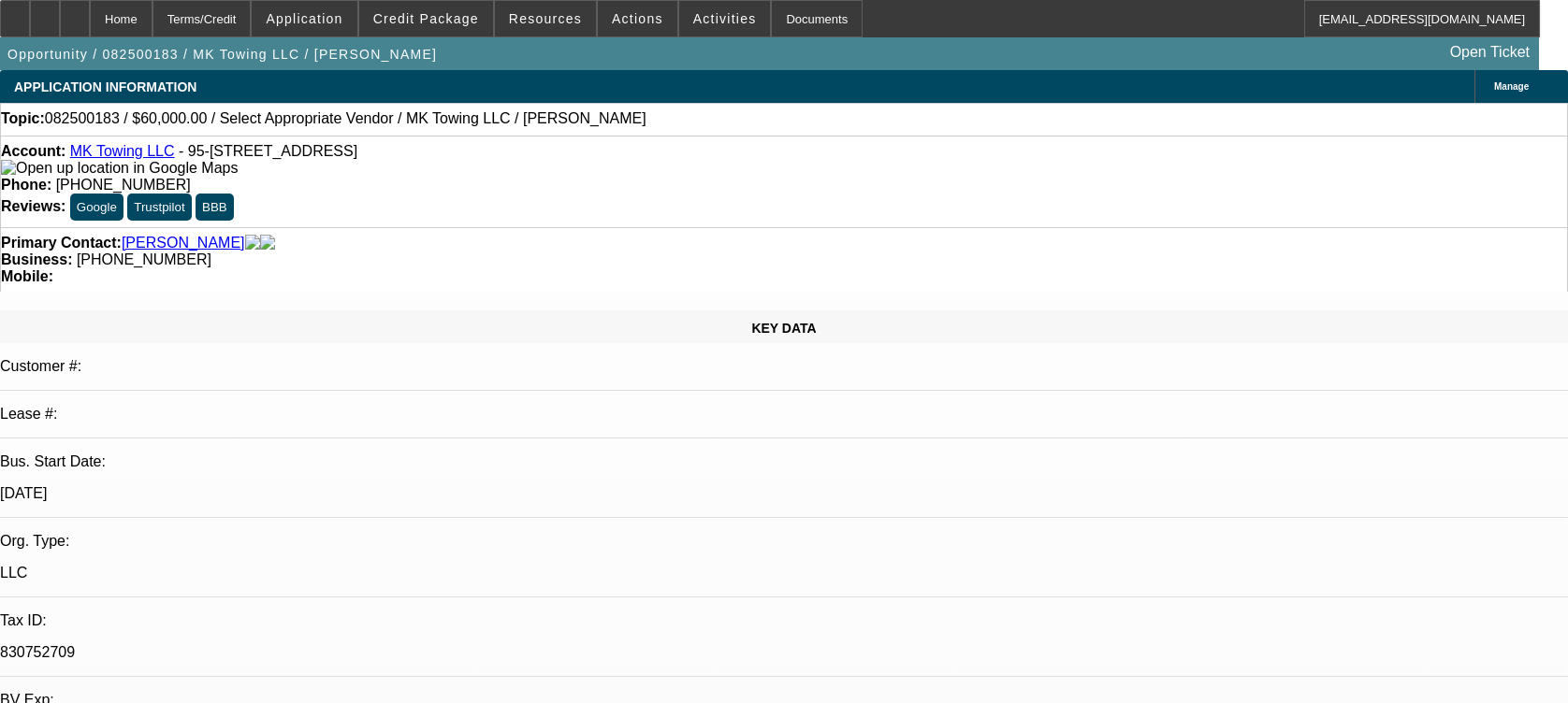
select select "0"
select select "2"
select select "0.1"
select select "4"
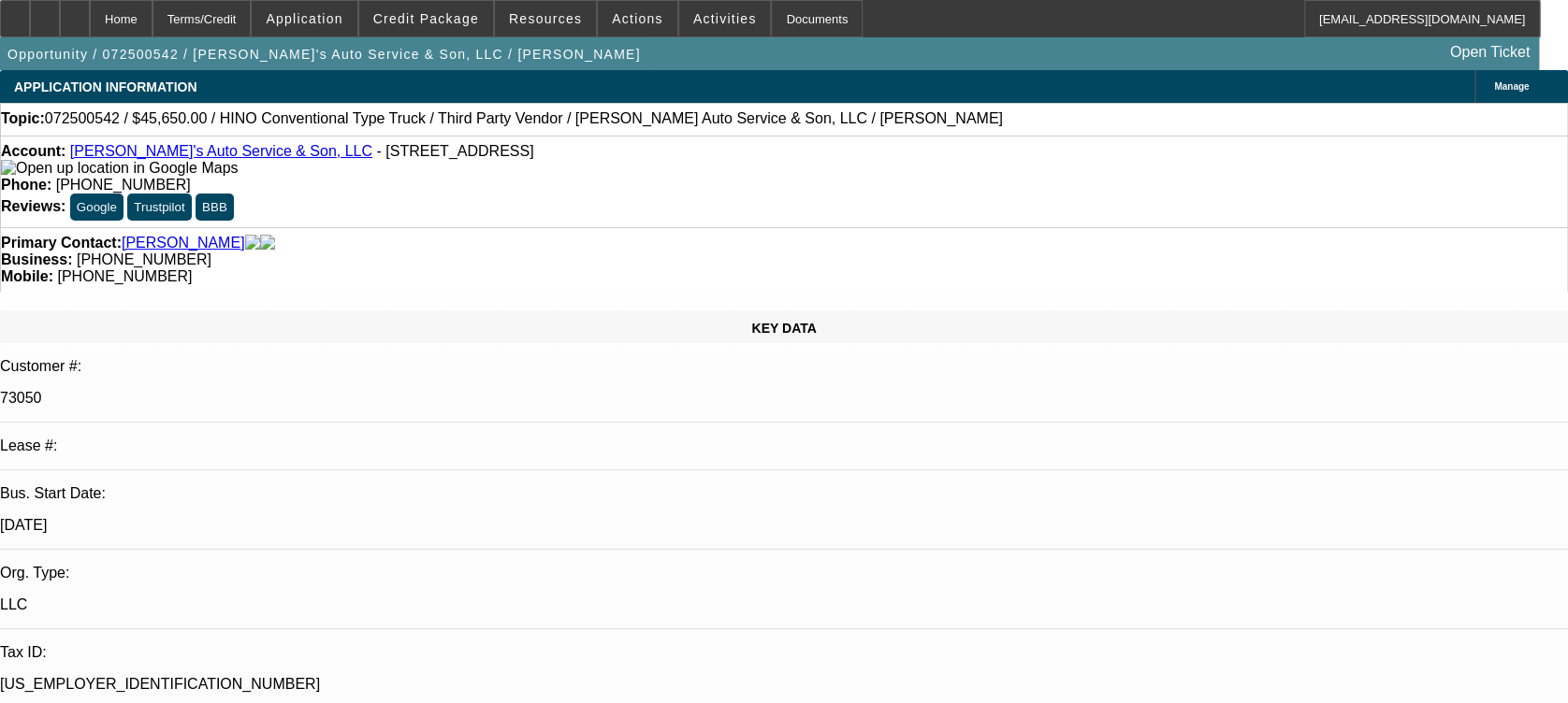
select select "0"
select select "0.1"
select select "0"
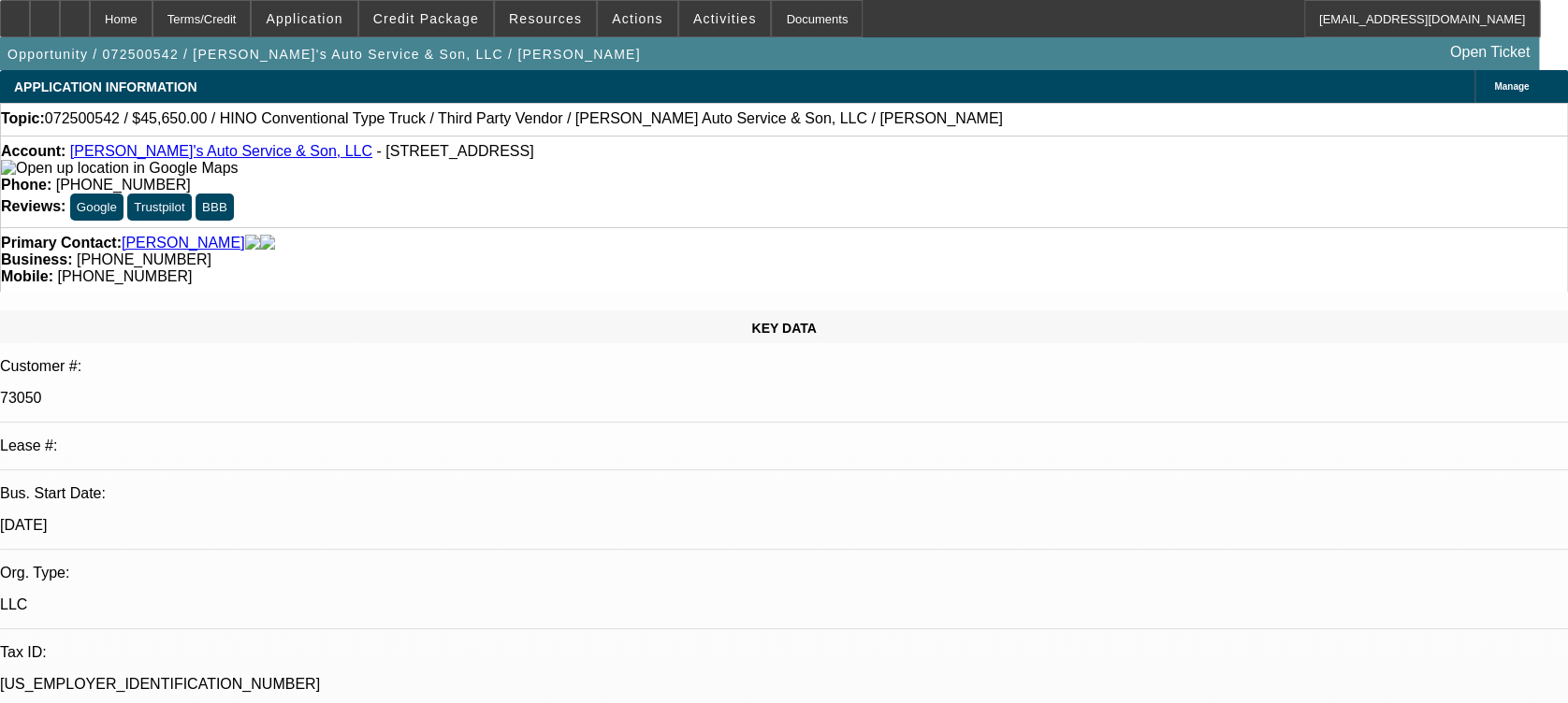
select select "0"
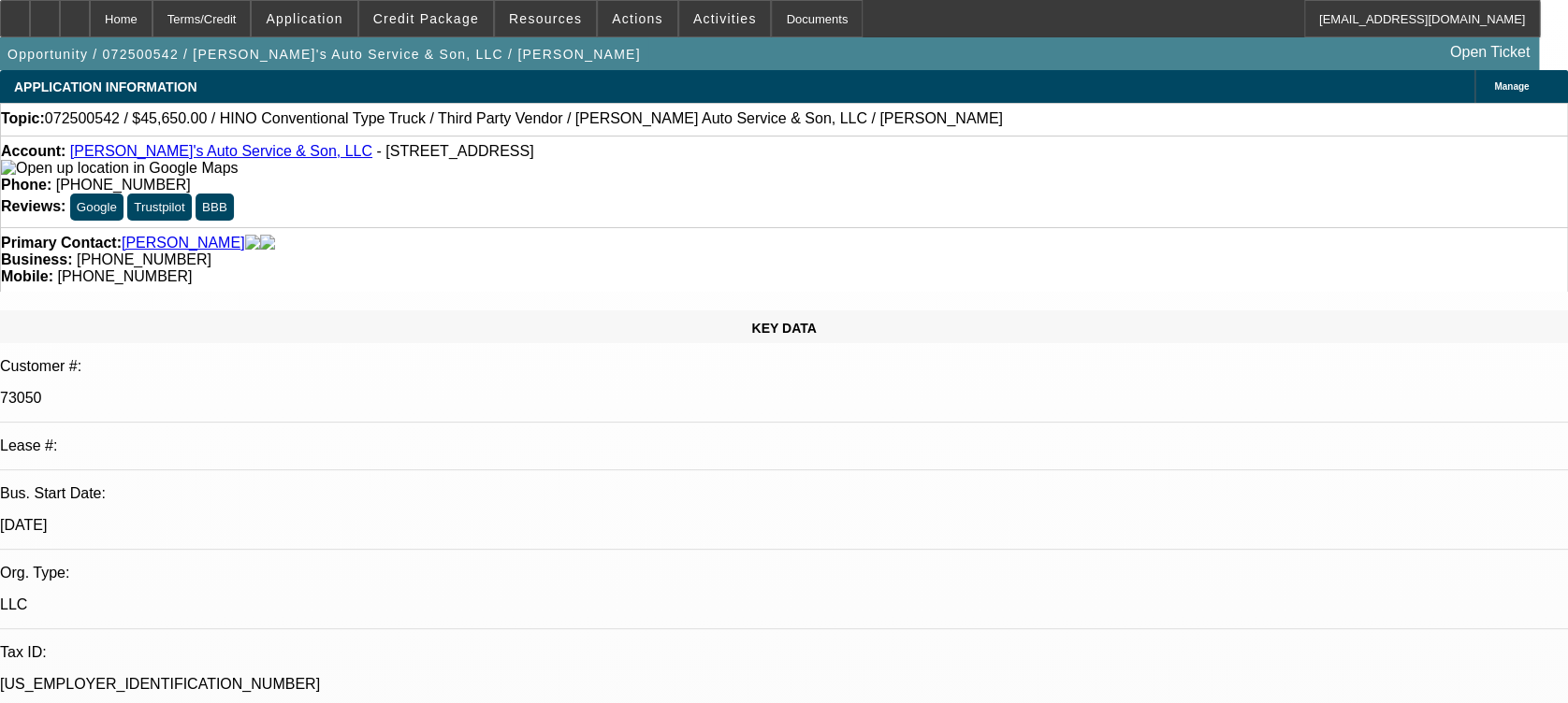
select select "0"
select select "0.1"
select select "1"
select select "4"
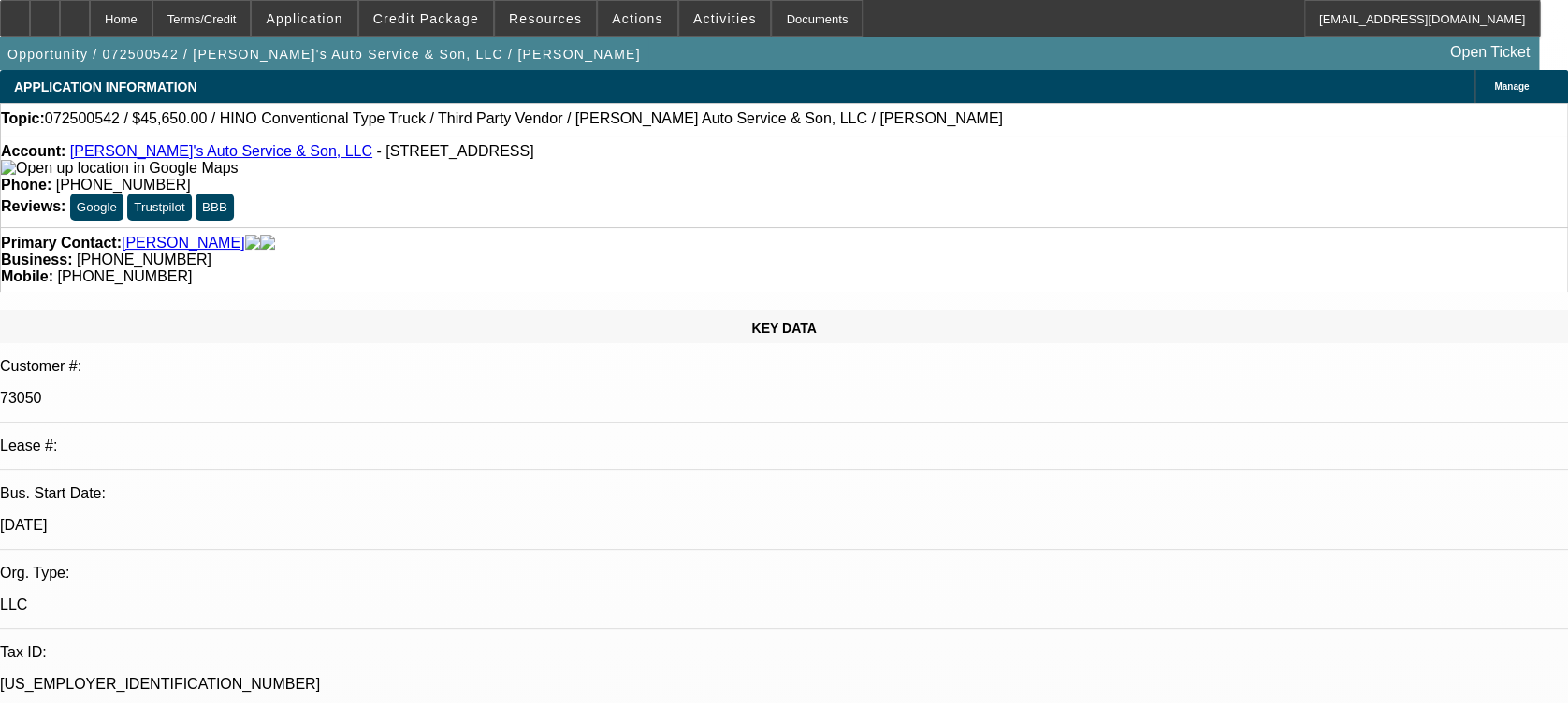
select select "1"
select select "6"
select select "1"
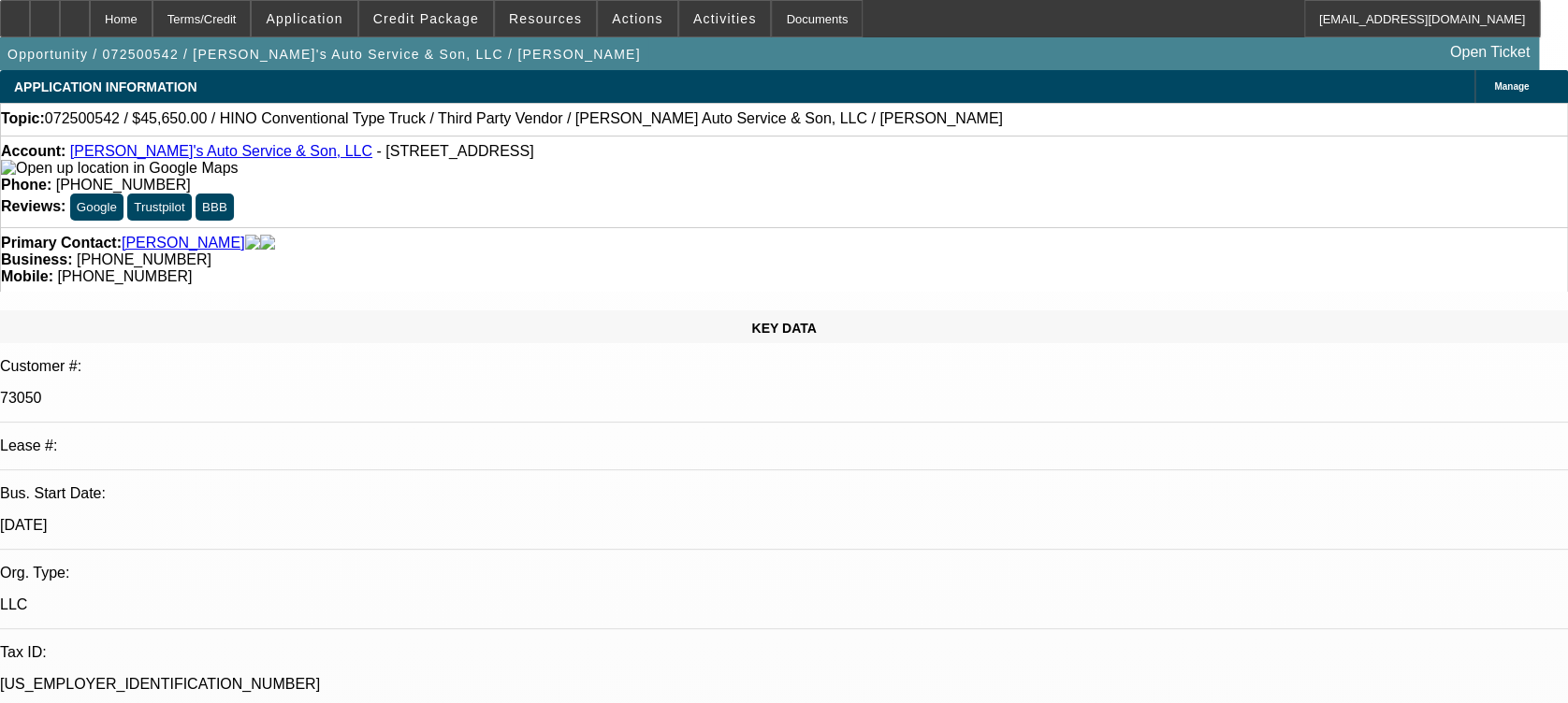
select select "6"
select select "1"
select select "4"
drag, startPoint x: 676, startPoint y: 153, endPoint x: 583, endPoint y: 150, distance: 93.0
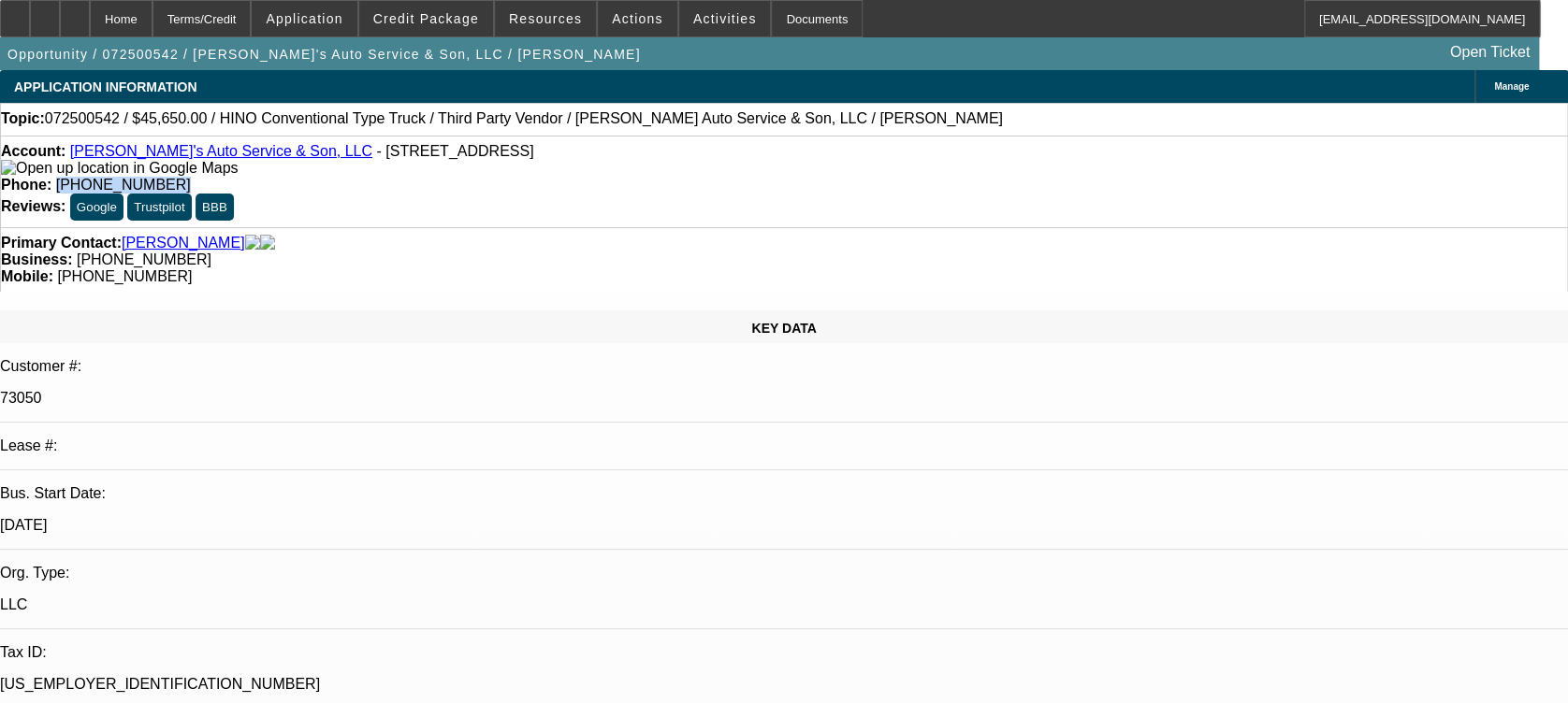
click at [583, 177] on div "Phone: [PHONE_NUMBER]" at bounding box center [784, 185] width 1566 height 17
copy span "[PHONE_NUMBER]"
